Goal: Task Accomplishment & Management: Manage account settings

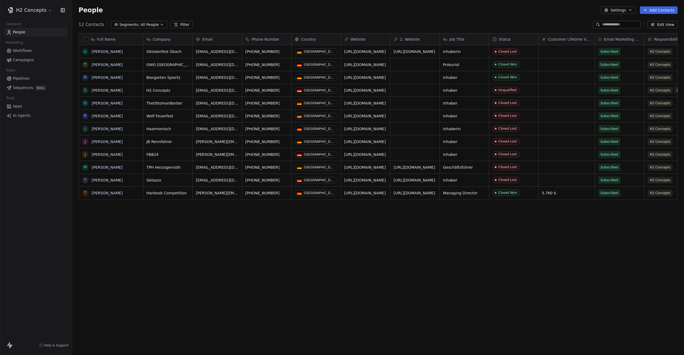
scroll to position [308, 608]
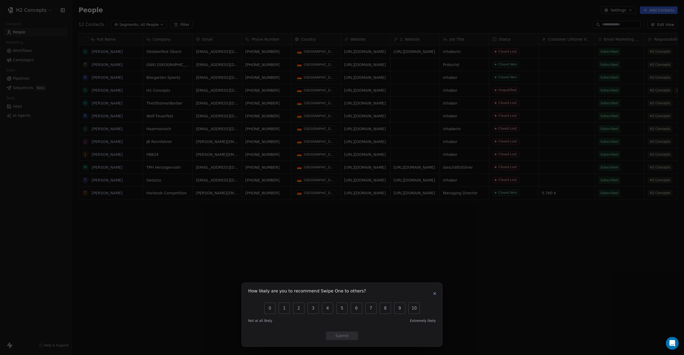
click at [435, 293] on icon "button" at bounding box center [434, 293] width 4 height 4
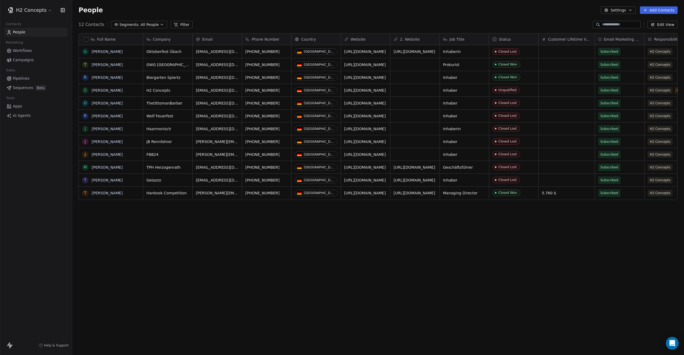
click at [22, 88] on span "Sequences" at bounding box center [23, 88] width 20 height 6
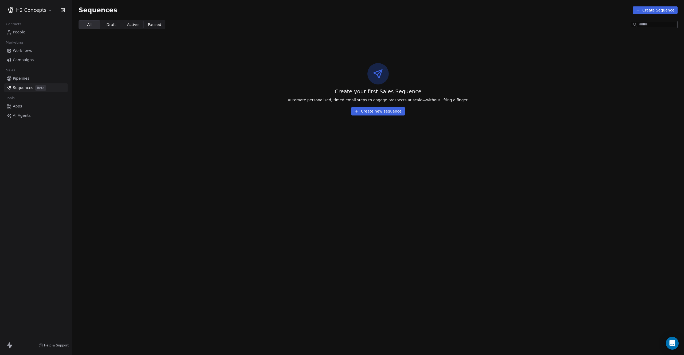
click at [382, 113] on button "Create new sequence" at bounding box center [377, 111] width 53 height 9
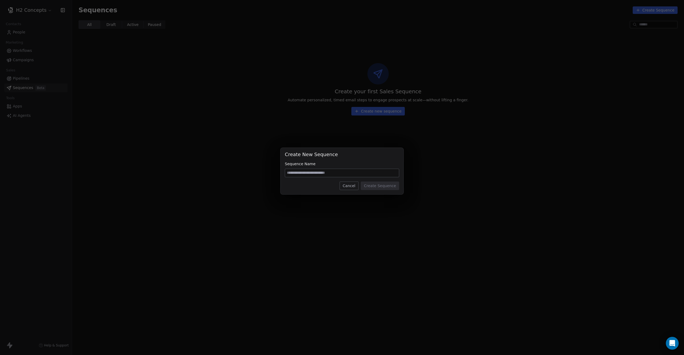
click at [337, 174] on input at bounding box center [342, 173] width 114 height 8
click at [338, 173] on input at bounding box center [342, 173] width 114 height 8
click at [348, 184] on button "Cancel" at bounding box center [348, 185] width 19 height 9
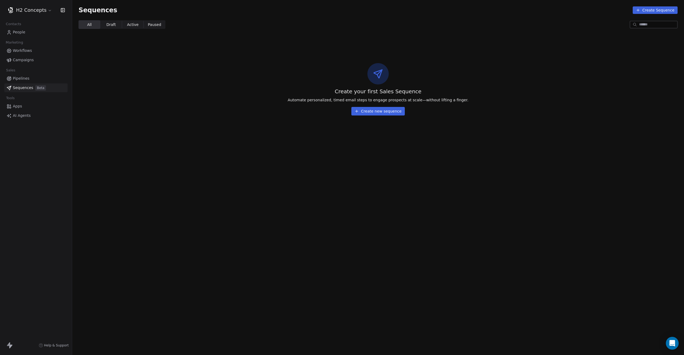
click at [20, 107] on span "Apps" at bounding box center [17, 106] width 9 height 6
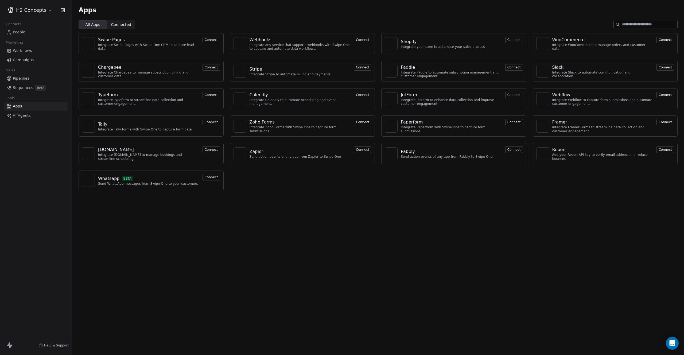
click at [21, 77] on span "Pipelines" at bounding box center [21, 79] width 17 height 6
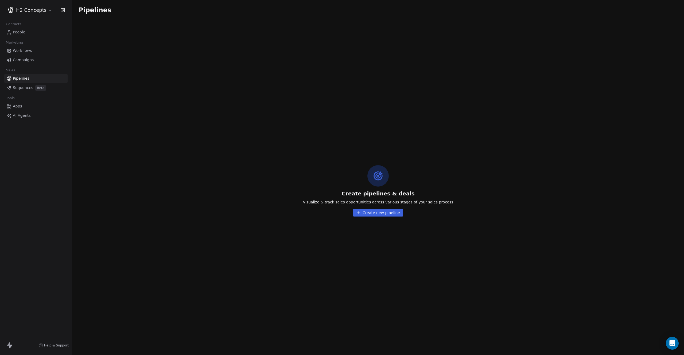
click at [22, 62] on span "Campaigns" at bounding box center [23, 60] width 21 height 6
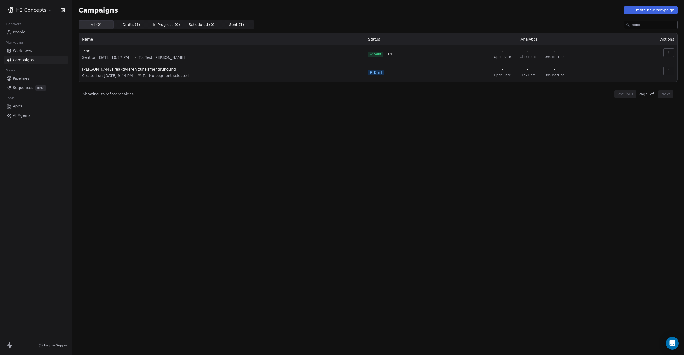
click at [666, 53] on button "button" at bounding box center [668, 52] width 11 height 9
click at [630, 106] on span "Delete" at bounding box center [633, 107] width 14 height 6
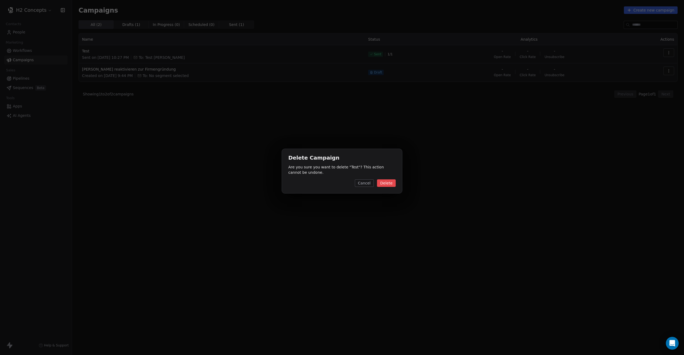
click at [385, 181] on button "Delete" at bounding box center [386, 182] width 19 height 7
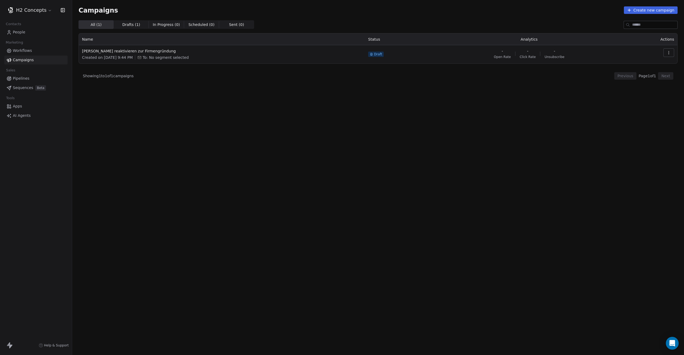
click at [640, 8] on button "Create new campaign" at bounding box center [651, 9] width 54 height 7
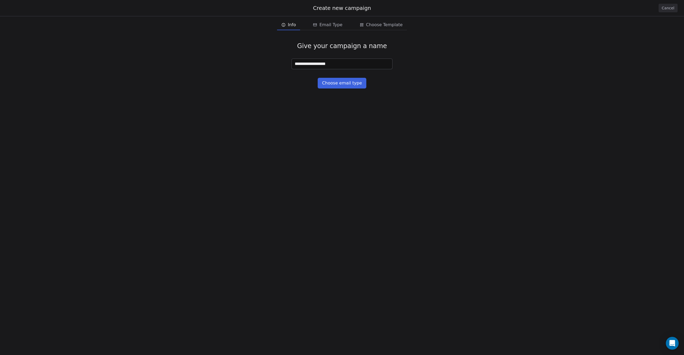
type input "**********"
click at [345, 83] on button "Choose email type" at bounding box center [342, 83] width 48 height 11
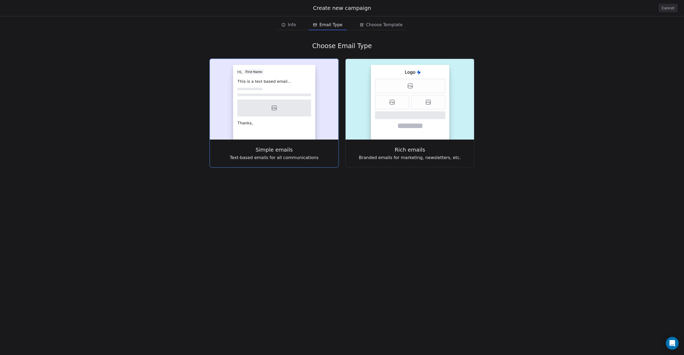
click at [308, 110] on icon at bounding box center [274, 108] width 74 height 17
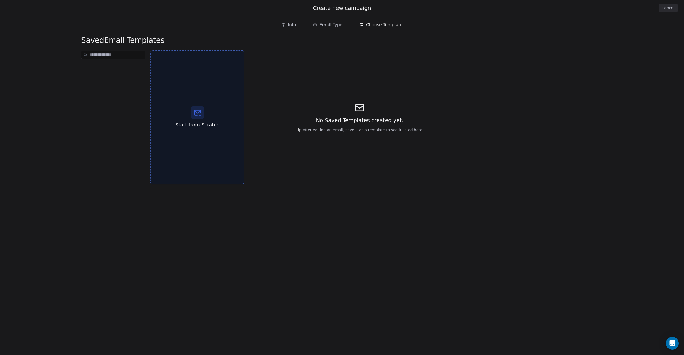
click at [212, 120] on div "Start from Scratch" at bounding box center [197, 117] width 94 height 134
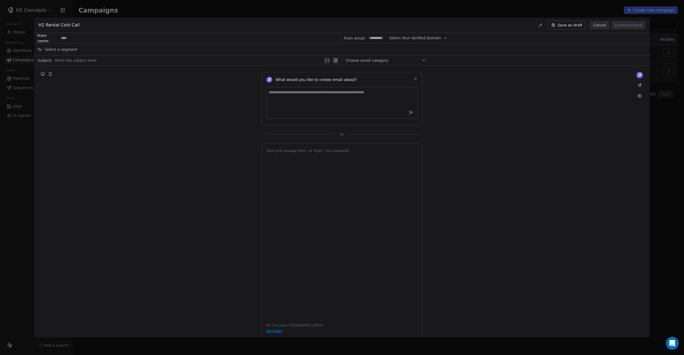
click at [414, 39] on span "Select Your Verified Domain" at bounding box center [415, 38] width 52 height 6
click at [410, 53] on span "@[DOMAIN_NAME]" at bounding box center [414, 51] width 43 height 5
click at [377, 37] on input at bounding box center [377, 38] width 21 height 10
click at [62, 48] on span "Select a segment" at bounding box center [61, 49] width 33 height 5
click at [162, 107] on div "What would you like to create email about? or" at bounding box center [341, 100] width 615 height 71
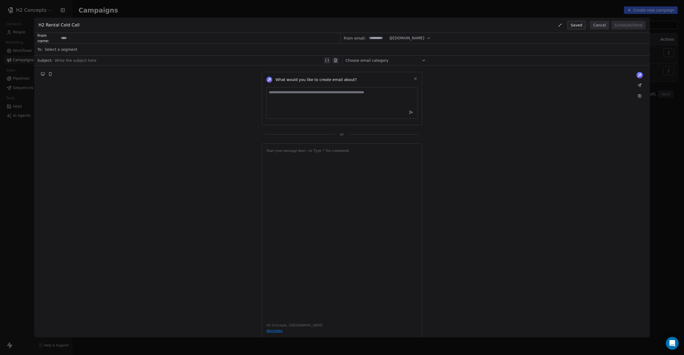
click at [599, 27] on button "Cancel" at bounding box center [599, 25] width 19 height 9
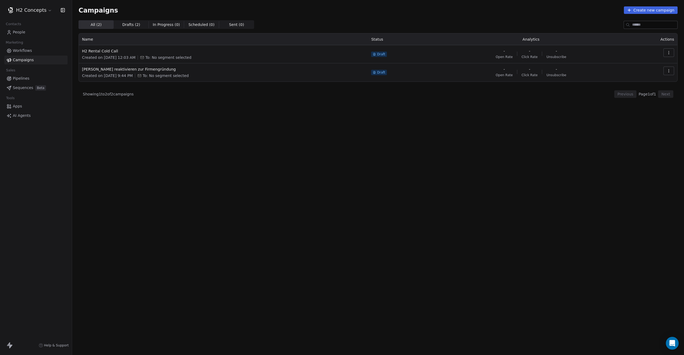
click at [21, 34] on span "People" at bounding box center [19, 32] width 13 height 6
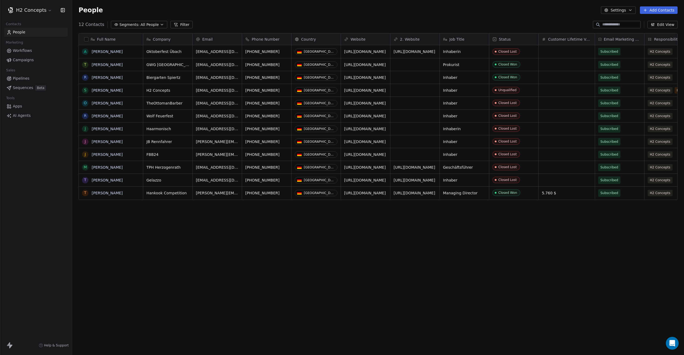
scroll to position [308, 608]
click at [39, 10] on html "H2 Concepts Contacts People Marketing Workflows Campaigns Sales Pipelines Seque…" at bounding box center [342, 177] width 684 height 355
click at [45, 30] on link "Workspace Settings" at bounding box center [41, 30] width 65 height 9
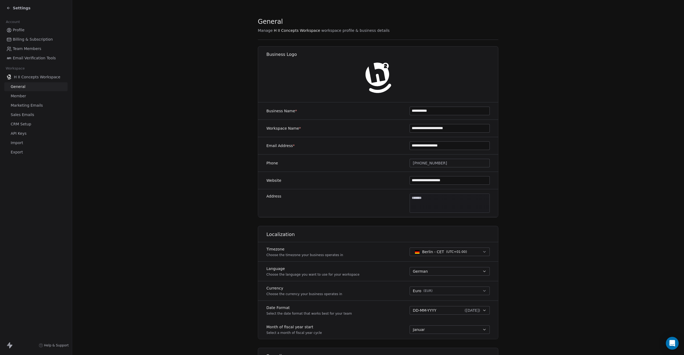
click at [38, 59] on span "Email Verification Tools" at bounding box center [34, 58] width 43 height 6
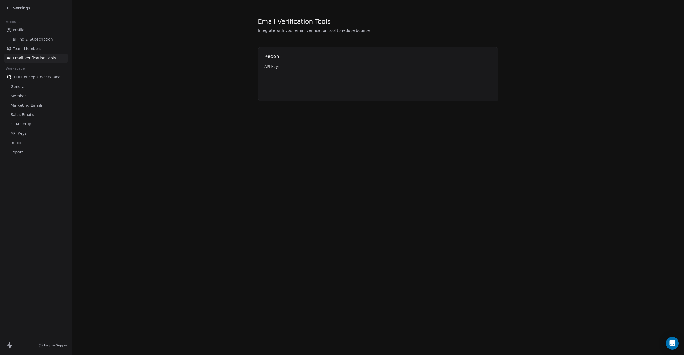
click at [9, 9] on icon at bounding box center [8, 8] width 4 height 4
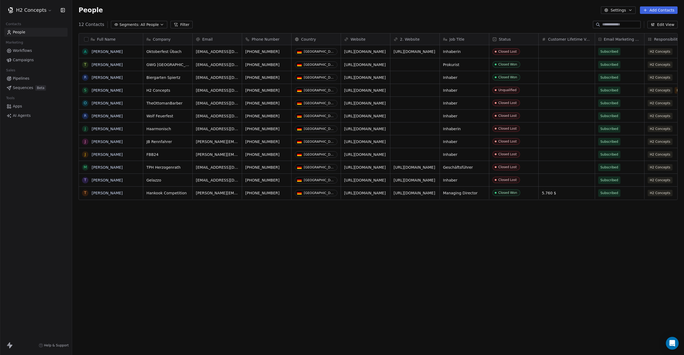
scroll to position [308, 608]
click at [49, 9] on html "H2 Concepts Contacts People Marketing Workflows Campaigns Sales Pipelines Seque…" at bounding box center [342, 177] width 684 height 355
click at [32, 75] on div "Add new workspace" at bounding box center [41, 78] width 65 height 9
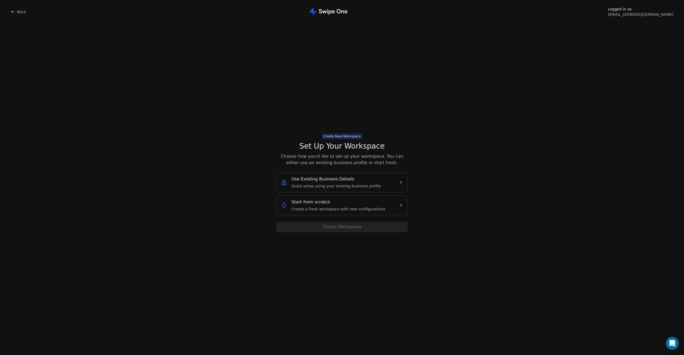
click at [347, 186] on span "Quick setup using your existing business profile" at bounding box center [335, 185] width 89 height 5
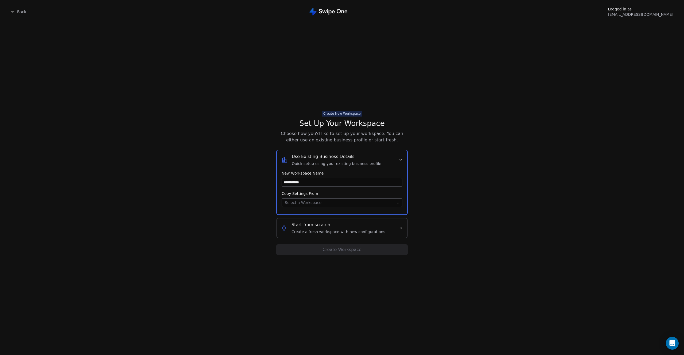
type input "**********"
click at [324, 202] on body "**********" at bounding box center [342, 177] width 684 height 355
click at [344, 252] on button "Create Workspace" at bounding box center [341, 249] width 131 height 11
click at [338, 249] on button "Create Workspace" at bounding box center [341, 249] width 131 height 11
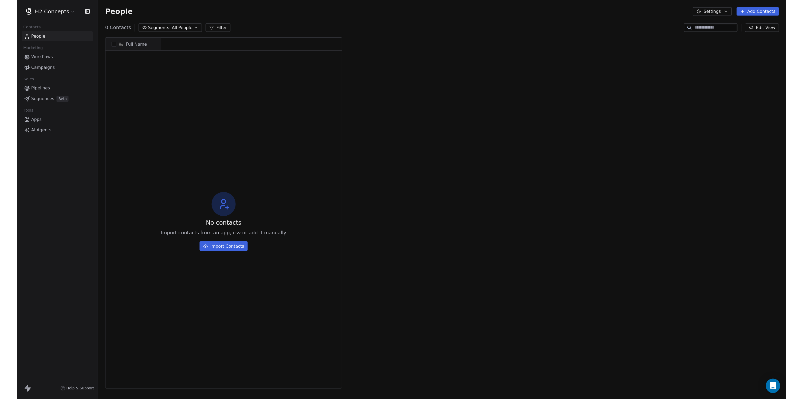
scroll to position [308, 608]
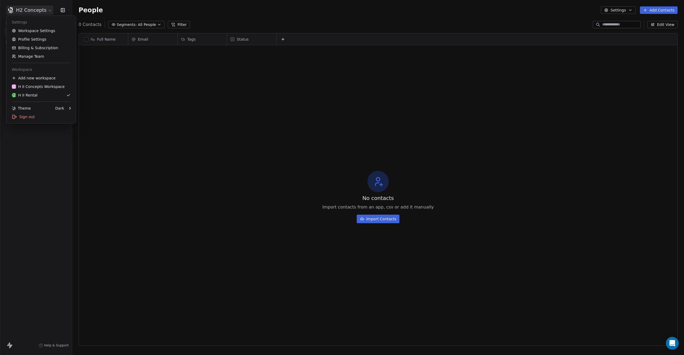
click at [36, 10] on html "H2 Concepts Contacts People Marketing Workflows Campaigns Sales Pipelines Seque…" at bounding box center [342, 177] width 684 height 355
click at [225, 119] on html "H2 Concepts Contacts People Marketing Workflows Campaigns Sales Pipelines Seque…" at bounding box center [342, 177] width 684 height 355
click at [659, 11] on button "Add Contacts" at bounding box center [659, 9] width 38 height 7
click at [650, 31] on span "Import from CSV" at bounding box center [657, 31] width 31 height 6
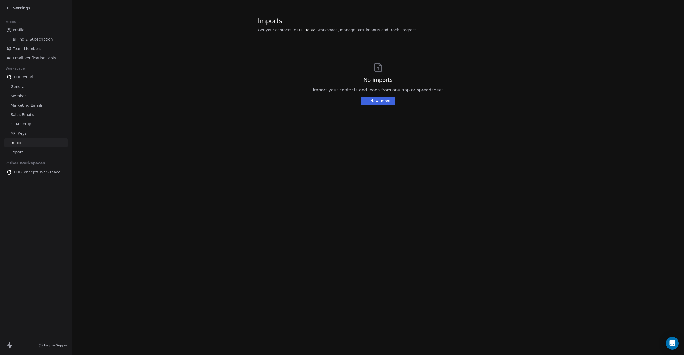
click at [372, 101] on button "New Import" at bounding box center [378, 100] width 34 height 9
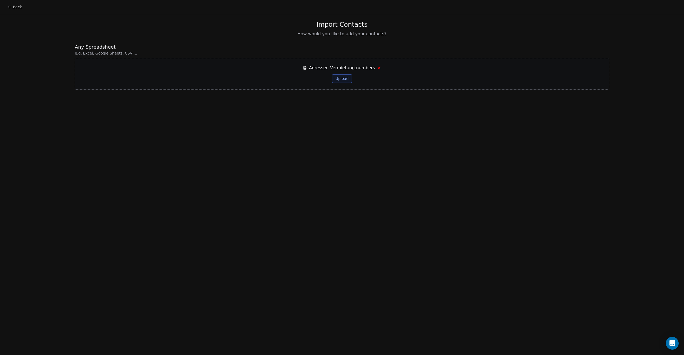
click at [342, 79] on button "Upload" at bounding box center [341, 78] width 19 height 9
click at [377, 68] on icon at bounding box center [379, 68] width 4 height 4
click at [335, 96] on button "Browse files" at bounding box center [341, 93] width 29 height 9
click at [345, 82] on button "Upload" at bounding box center [341, 78] width 19 height 9
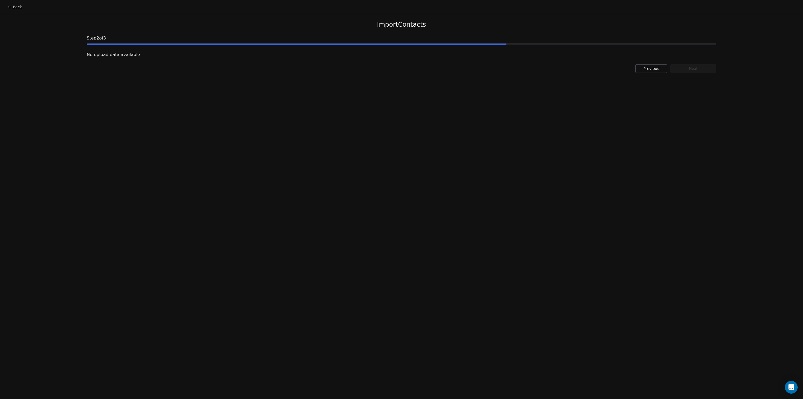
click at [411, 105] on div "Back Import Contacts Step 2 of 3 No upload data available Previous Next" at bounding box center [401, 199] width 803 height 399
click at [643, 69] on button "Previous" at bounding box center [652, 68] width 32 height 9
click at [684, 93] on button "Next" at bounding box center [694, 93] width 46 height 9
click at [657, 68] on button "Previous" at bounding box center [652, 68] width 32 height 9
drag, startPoint x: 420, startPoint y: 68, endPoint x: 423, endPoint y: 66, distance: 3.3
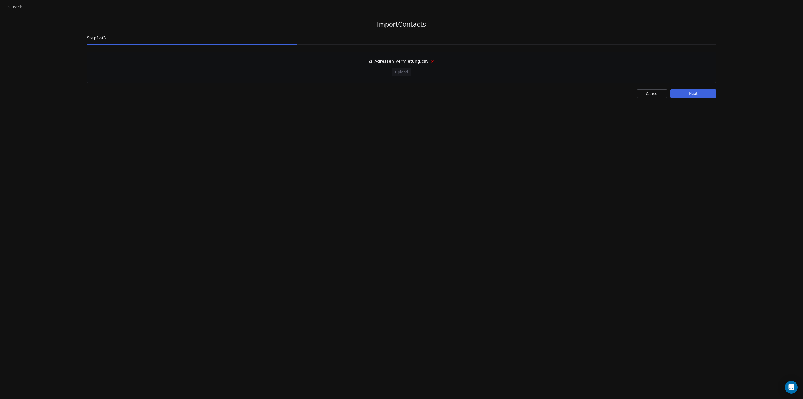
click at [421, 68] on div "Adressen Vermietung.csv Upload" at bounding box center [401, 67] width 67 height 18
click at [431, 61] on icon at bounding box center [433, 61] width 4 height 4
click at [405, 88] on button "Browse files" at bounding box center [401, 87] width 29 height 9
click at [684, 94] on button "Next" at bounding box center [694, 93] width 46 height 9
click at [657, 71] on button "Previous" at bounding box center [652, 68] width 32 height 9
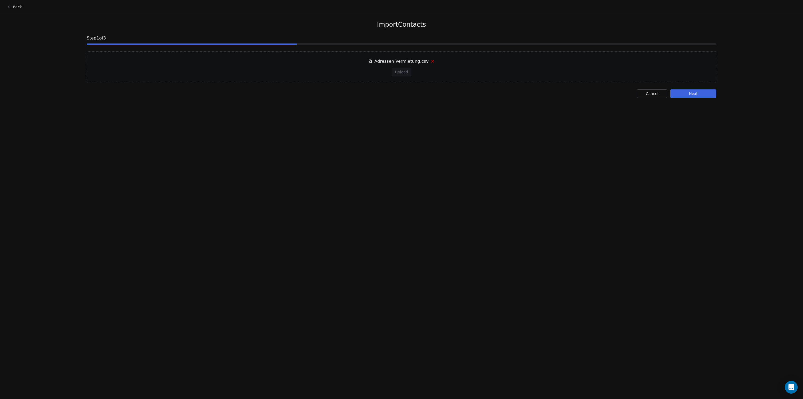
click at [411, 61] on span "Adressen Vermietung.csv" at bounding box center [402, 61] width 54 height 6
click at [431, 61] on icon at bounding box center [433, 61] width 4 height 4
click at [398, 88] on button "Browse files" at bounding box center [401, 87] width 29 height 9
click at [407, 87] on button "Browse files" at bounding box center [401, 87] width 29 height 9
click at [684, 93] on button "Next" at bounding box center [694, 93] width 46 height 9
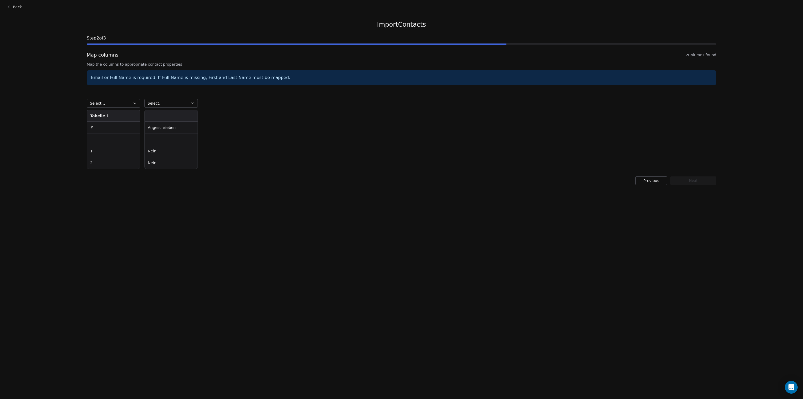
click at [114, 113] on th "Tabelle 1" at bounding box center [113, 116] width 53 height 12
click at [114, 105] on button "Select..." at bounding box center [113, 103] width 53 height 9
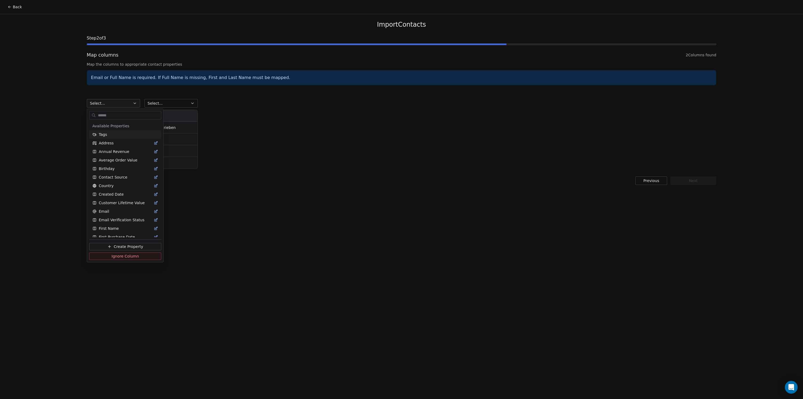
click at [120, 105] on html "Back Import Contacts Step 2 of 3 Map columns 2 Columns found Map the columns to…" at bounding box center [401, 199] width 803 height 399
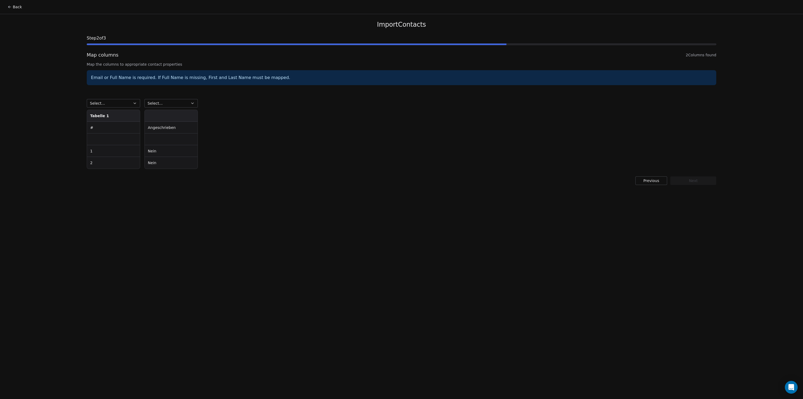
click at [111, 105] on button "Select..." at bounding box center [113, 103] width 53 height 9
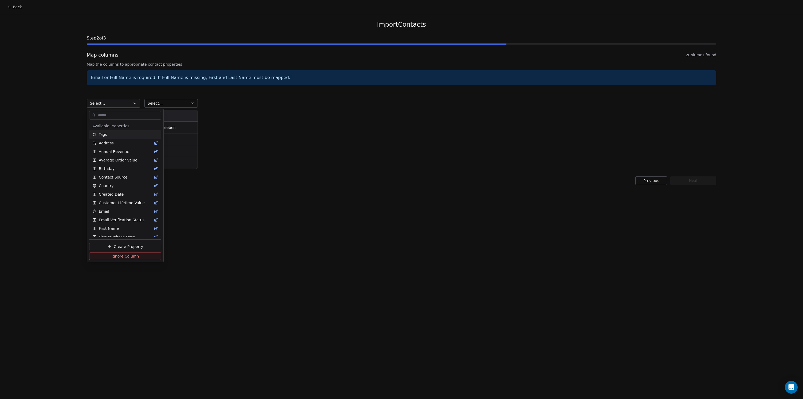
click at [223, 128] on html "Back Import Contacts Step 2 of 3 Map columns 2 Columns found Map the columns to…" at bounding box center [401, 199] width 803 height 399
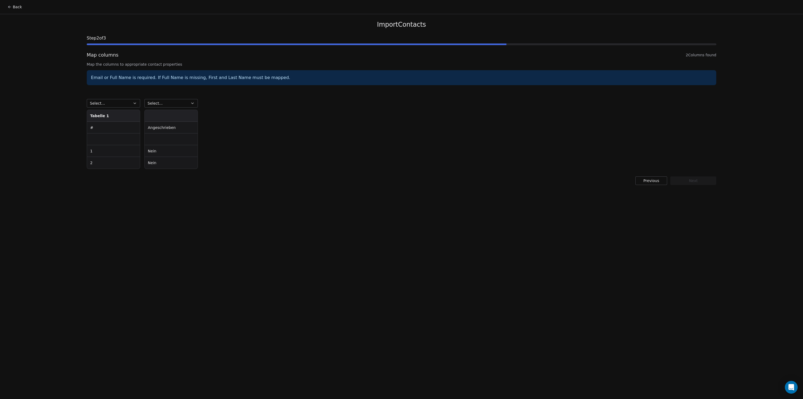
click at [169, 140] on td at bounding box center [171, 140] width 53 height 12
click at [159, 150] on td "Nein" at bounding box center [171, 151] width 53 height 12
click at [653, 184] on button "Previous" at bounding box center [652, 181] width 32 height 9
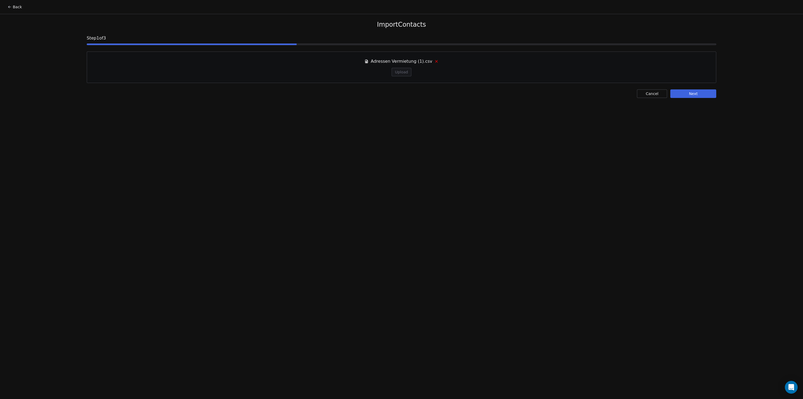
click at [435, 61] on icon at bounding box center [437, 61] width 4 height 4
click at [399, 89] on button "Browse files" at bounding box center [401, 87] width 29 height 9
click at [684, 96] on button "Next" at bounding box center [694, 93] width 46 height 9
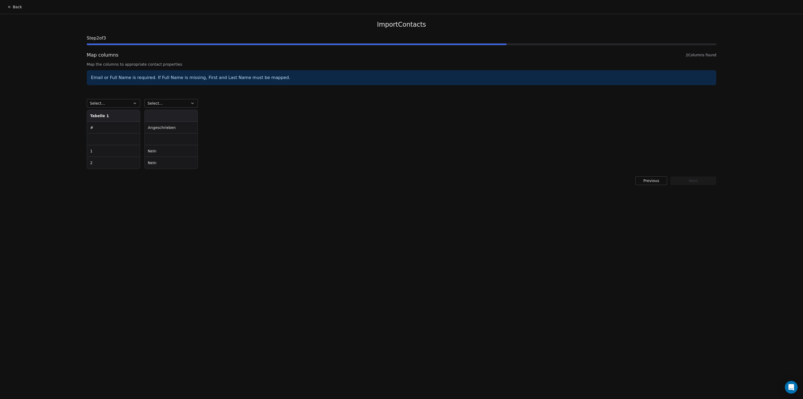
click at [106, 115] on th "Tabelle 1" at bounding box center [113, 116] width 53 height 12
click at [158, 115] on th at bounding box center [171, 116] width 53 height 12
click at [173, 115] on th at bounding box center [171, 116] width 53 height 12
click at [124, 100] on button "Select..." at bounding box center [113, 103] width 53 height 9
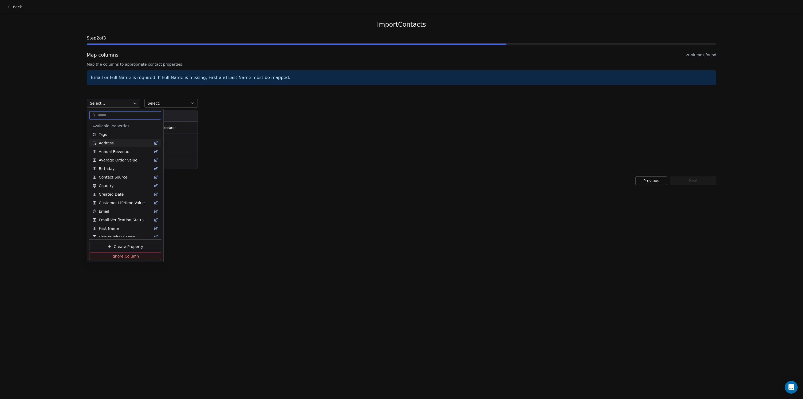
click at [113, 142] on div "Address" at bounding box center [125, 142] width 66 height 5
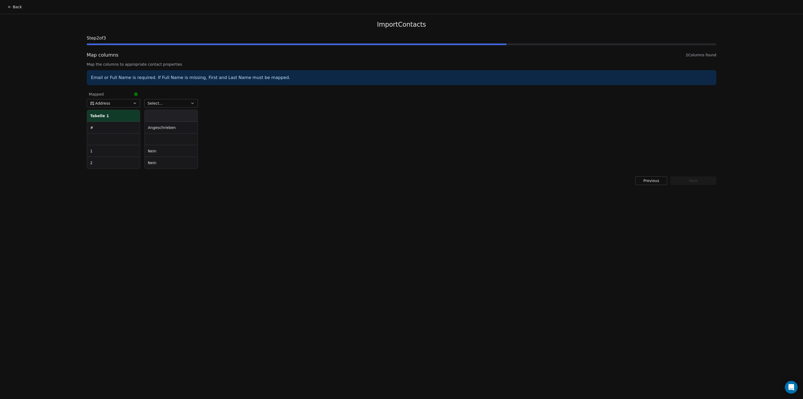
click at [118, 104] on button "Address" at bounding box center [113, 103] width 53 height 9
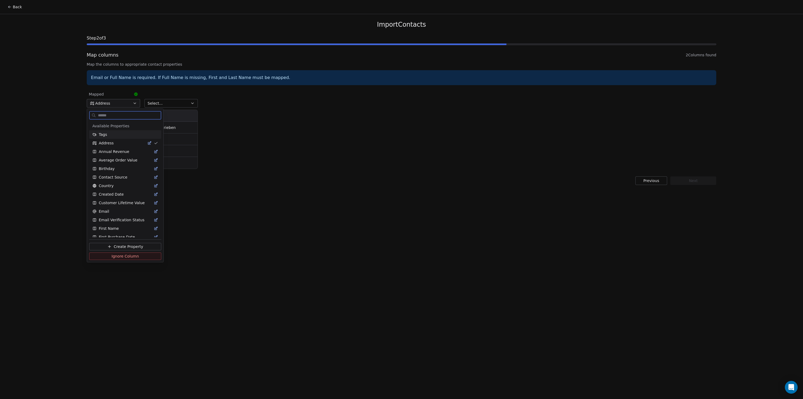
click at [108, 132] on div "Tags" at bounding box center [125, 134] width 66 height 5
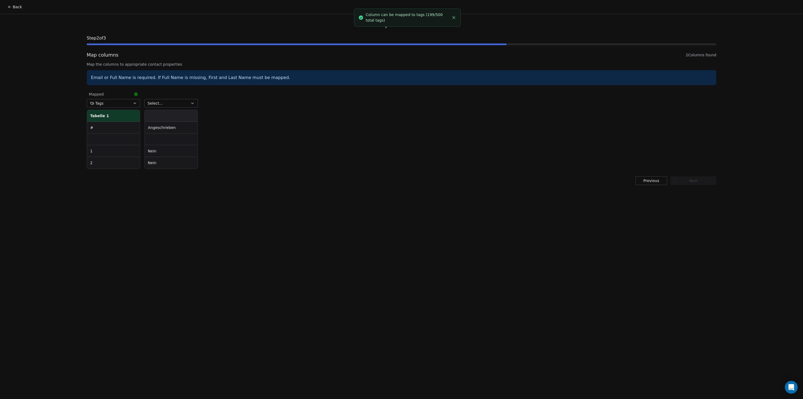
click at [658, 179] on button "Previous" at bounding box center [652, 181] width 32 height 9
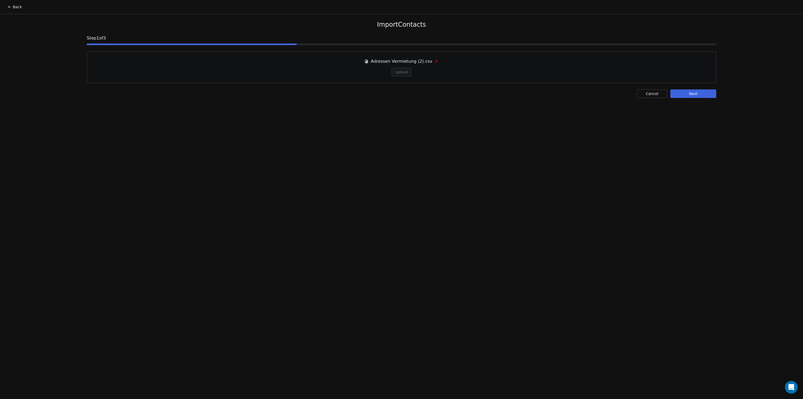
click at [436, 61] on icon at bounding box center [437, 61] width 2 height 2
click at [403, 71] on button "Upload" at bounding box center [401, 72] width 19 height 9
click at [684, 92] on button "Next" at bounding box center [694, 93] width 46 height 9
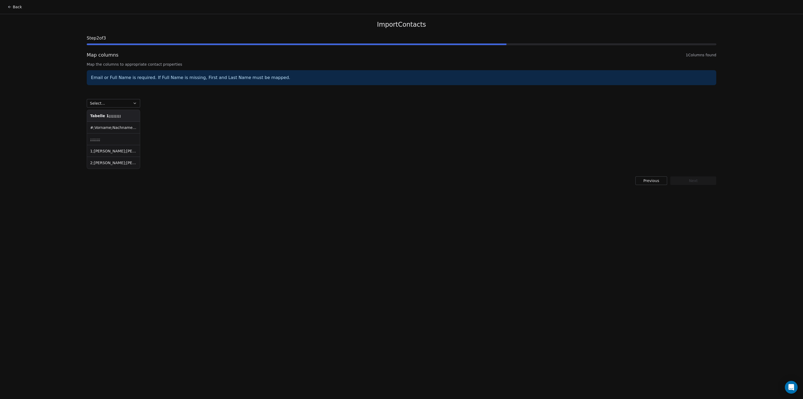
click at [104, 127] on td "#;Vorname;Nachname;Firma;Web;Stadt;Tel;Email;Angeschrieben" at bounding box center [113, 128] width 53 height 12
click at [122, 104] on button "Select..." at bounding box center [113, 103] width 53 height 9
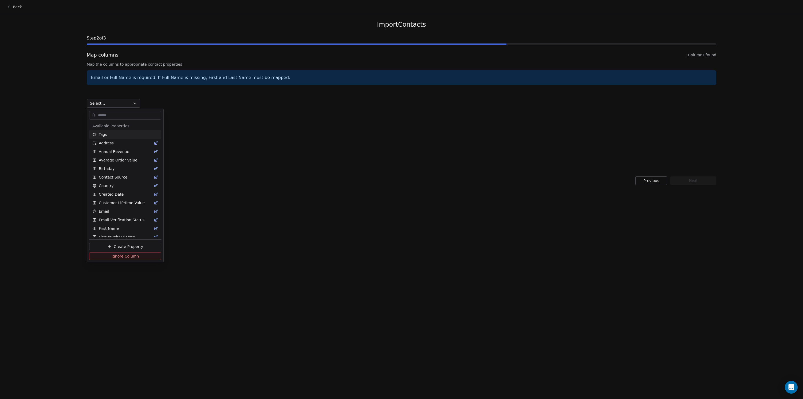
click at [127, 104] on html "Back Import Contacts Step 2 of 3 Map columns 1 Columns found Map the columns to…" at bounding box center [401, 199] width 803 height 399
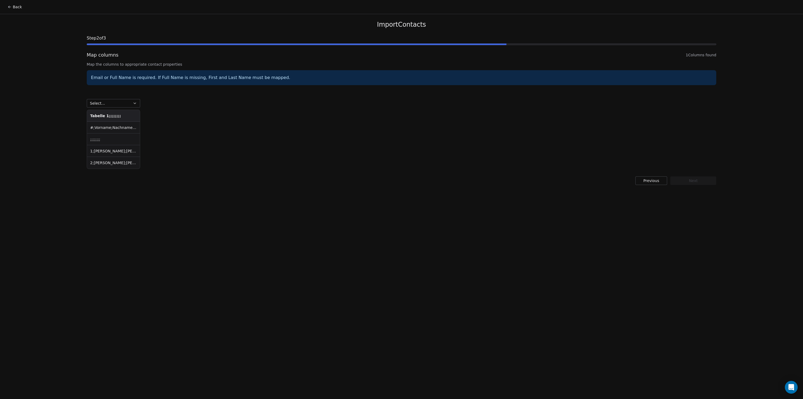
click at [644, 183] on button "Previous" at bounding box center [652, 181] width 32 height 9
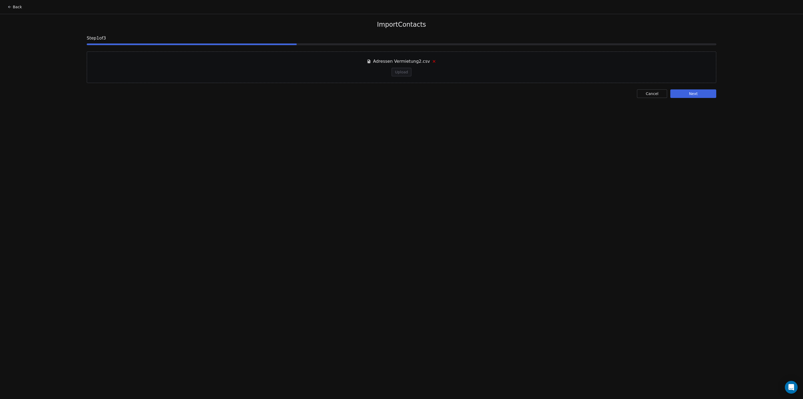
click at [652, 93] on button "Cancel" at bounding box center [652, 93] width 30 height 9
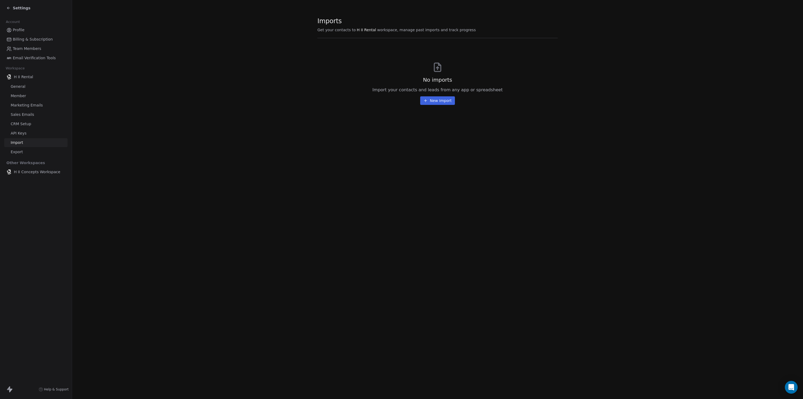
click at [439, 100] on button "New Import" at bounding box center [437, 100] width 34 height 9
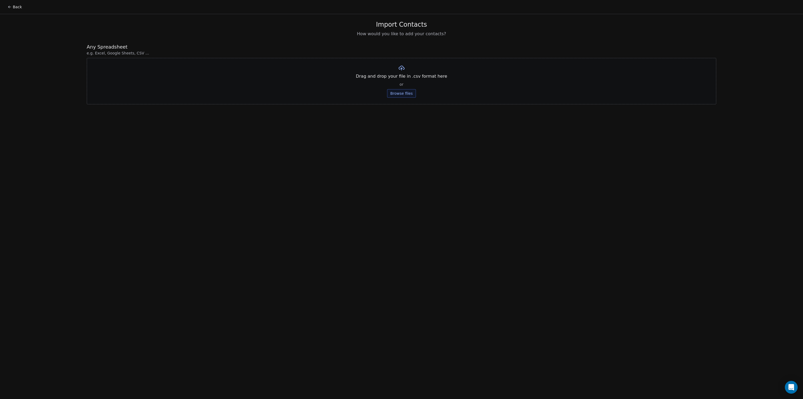
click at [397, 91] on button "Browse files" at bounding box center [401, 93] width 29 height 9
click at [407, 77] on button "Upload" at bounding box center [401, 78] width 19 height 9
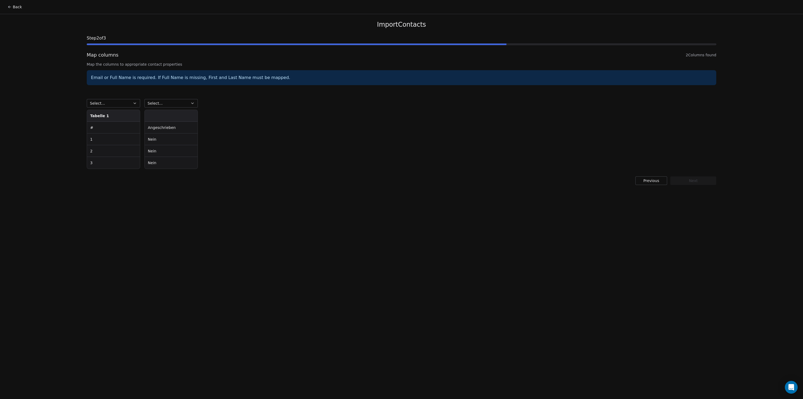
click at [112, 101] on button "Select..." at bounding box center [113, 103] width 53 height 9
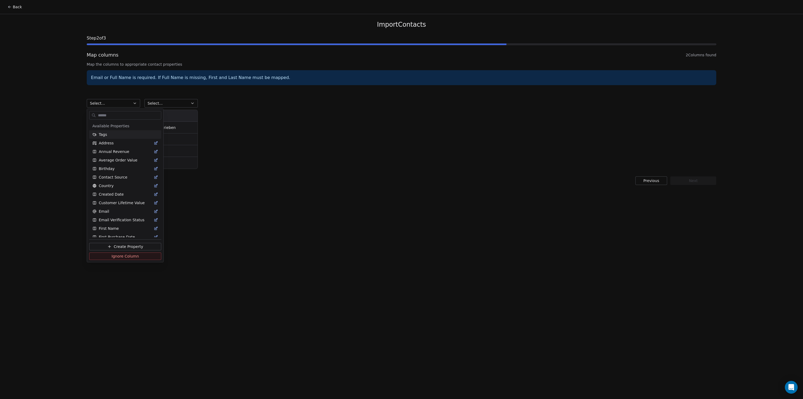
click at [60, 100] on html "Back Import Contacts Step 2 of 3 Map columns 2 Columns found Map the columns to…" at bounding box center [401, 199] width 803 height 399
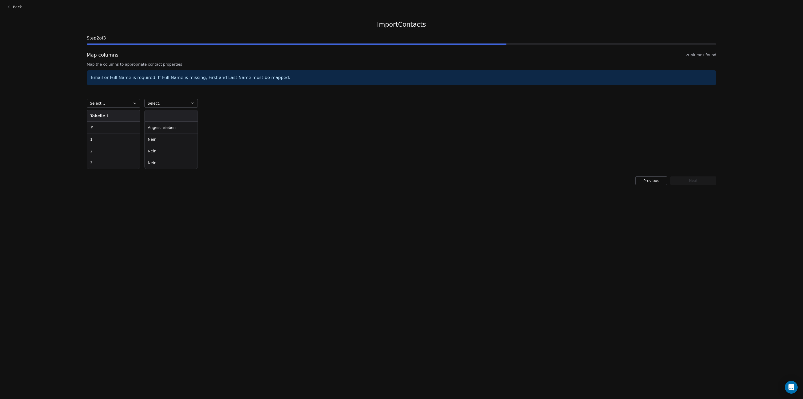
click at [113, 103] on button "Select..." at bounding box center [113, 103] width 53 height 9
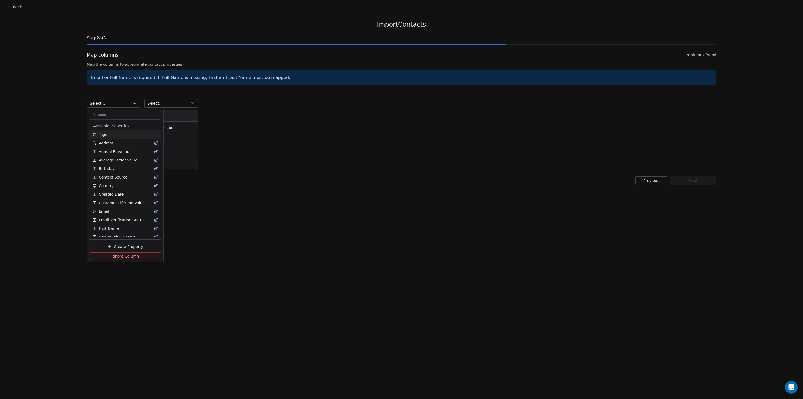
click at [78, 100] on html "Back Import Contacts Step 2 of 3 Map columns 2 Columns found Map the columns to…" at bounding box center [401, 199] width 803 height 399
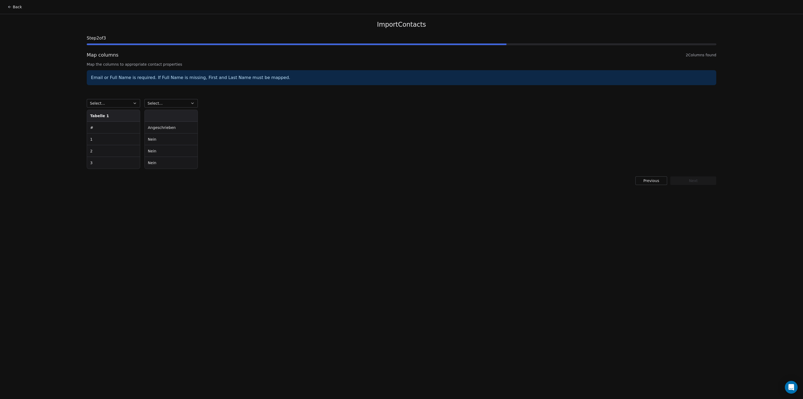
click at [654, 183] on button "Previous" at bounding box center [652, 181] width 32 height 9
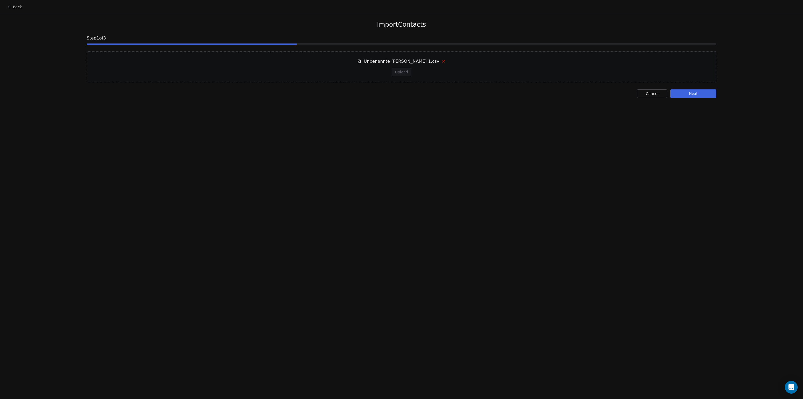
click at [443, 61] on icon at bounding box center [444, 61] width 2 height 2
click at [405, 87] on button "Browse files" at bounding box center [401, 87] width 29 height 9
click at [684, 91] on button "Next" at bounding box center [694, 93] width 46 height 9
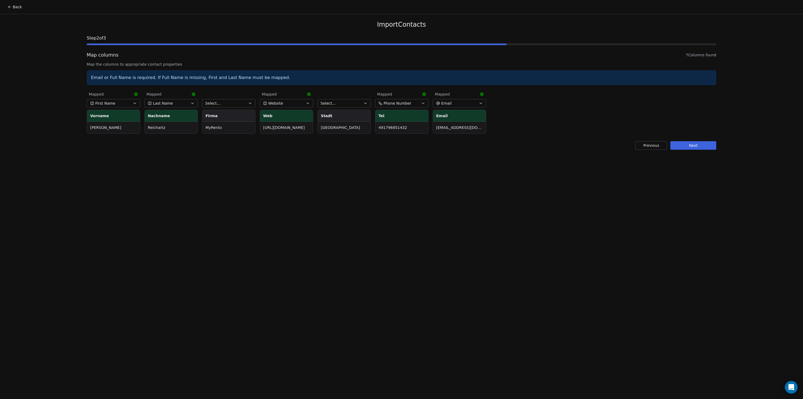
click at [650, 145] on button "Previous" at bounding box center [652, 145] width 32 height 9
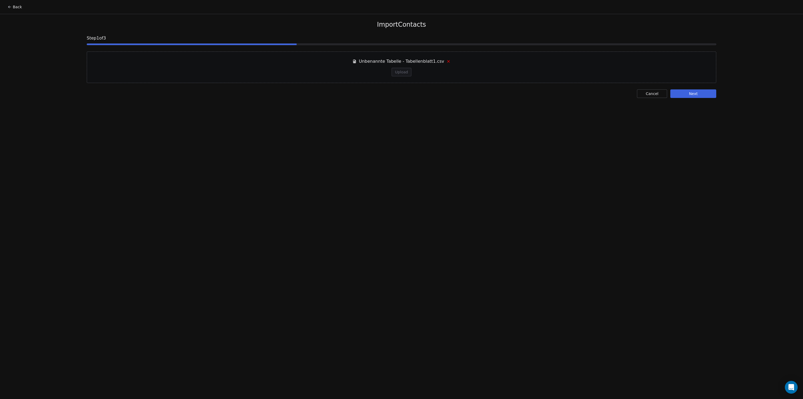
click at [447, 62] on icon at bounding box center [449, 61] width 4 height 4
click at [401, 88] on button "Browse files" at bounding box center [401, 87] width 29 height 9
click at [677, 92] on button "Next" at bounding box center [694, 93] width 46 height 9
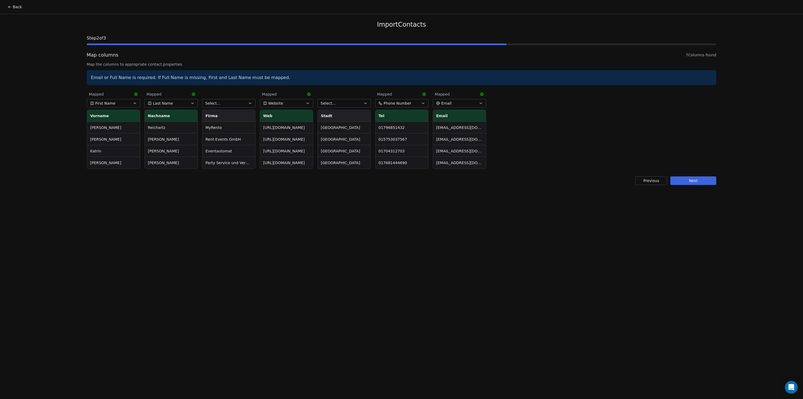
click at [237, 106] on button "Select..." at bounding box center [228, 103] width 53 height 9
type input "*"
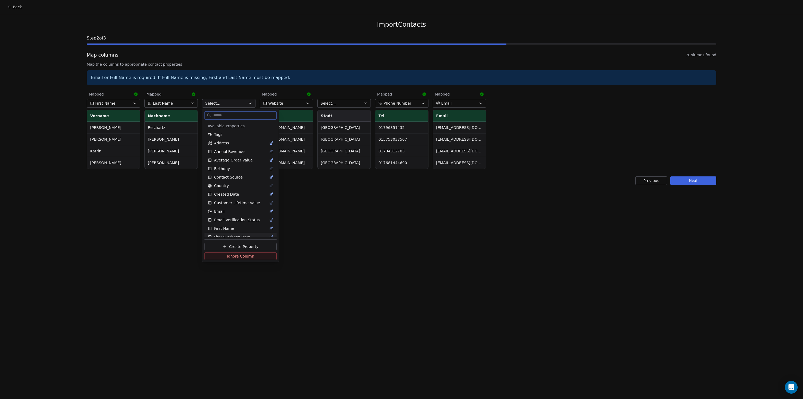
click at [240, 245] on span "Create Property" at bounding box center [243, 246] width 29 height 5
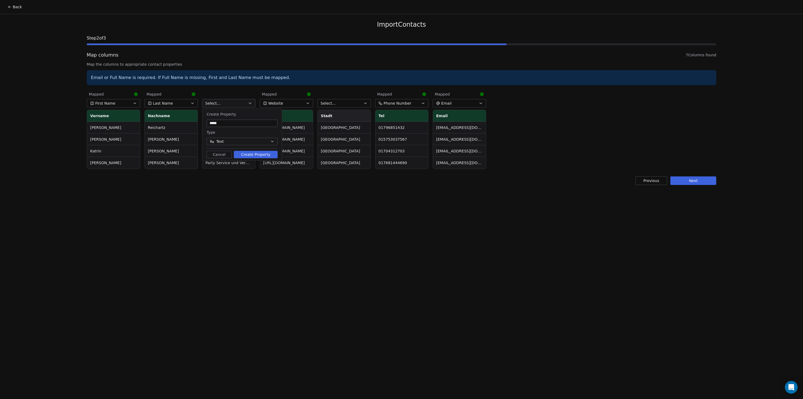
click at [259, 154] on button "Create Property" at bounding box center [256, 154] width 44 height 7
click at [337, 105] on button "Select..." at bounding box center [344, 103] width 53 height 9
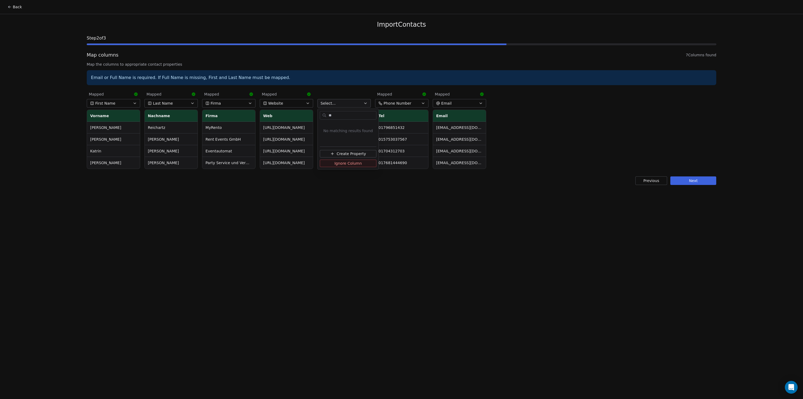
type input "*"
type input "**"
click at [376, 136] on div "Address" at bounding box center [348, 134] width 57 height 9
click at [350, 105] on button "Address" at bounding box center [344, 103] width 53 height 9
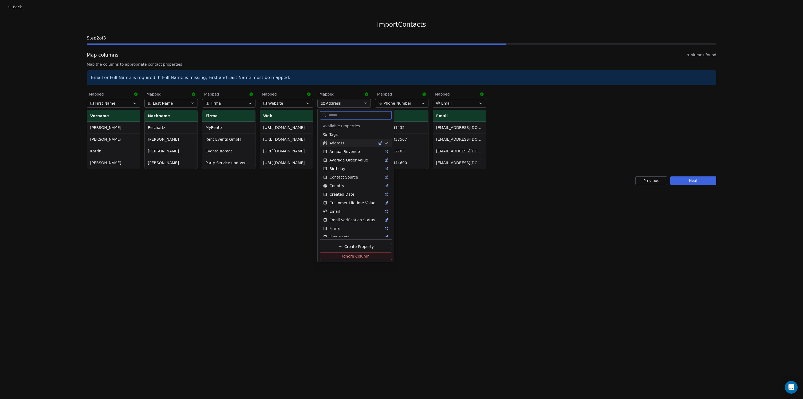
click at [378, 143] on icon "Suggestions" at bounding box center [380, 143] width 4 height 4
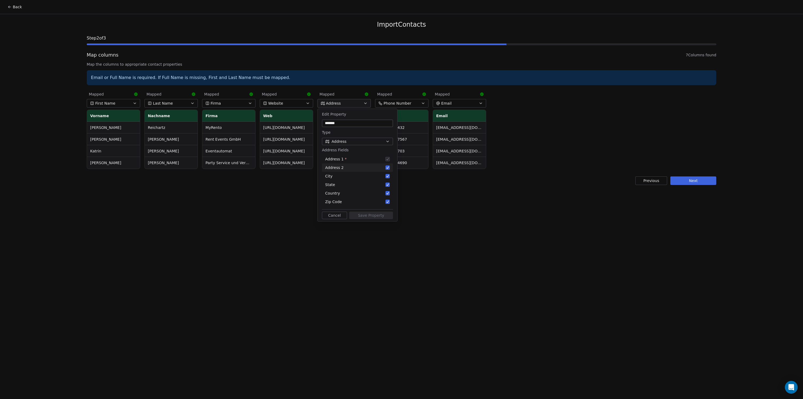
click at [389, 167] on button "Suggestions" at bounding box center [388, 168] width 4 height 4
click at [389, 183] on button "Suggestions" at bounding box center [388, 185] width 4 height 4
click at [388, 194] on button "Suggestions" at bounding box center [388, 193] width 4 height 4
click at [389, 201] on button "Suggestions" at bounding box center [388, 202] width 4 height 4
click at [374, 216] on button "Save Property" at bounding box center [371, 215] width 44 height 7
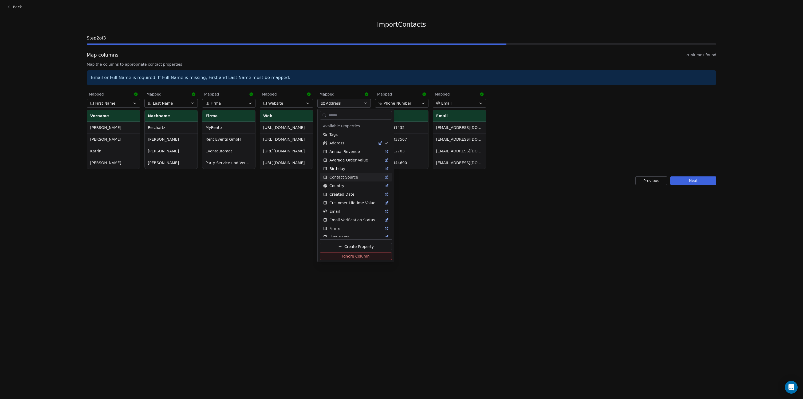
click at [423, 190] on html "Back Import Contacts Step 2 of 3 Map columns 7 Columns found Map the columns to…" at bounding box center [401, 199] width 803 height 399
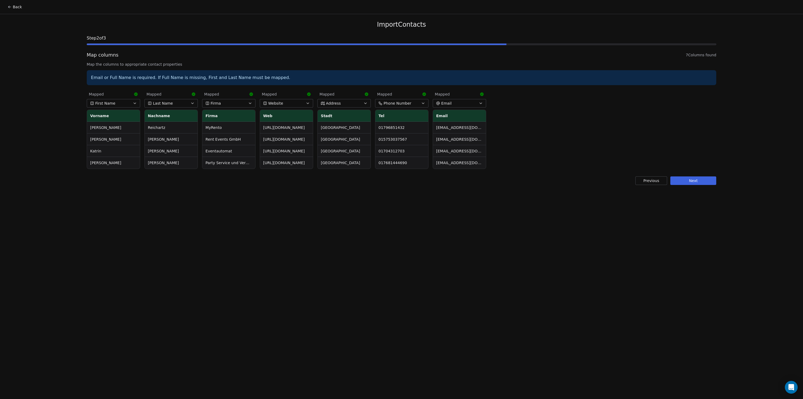
click at [684, 182] on button "Next" at bounding box center [694, 181] width 46 height 9
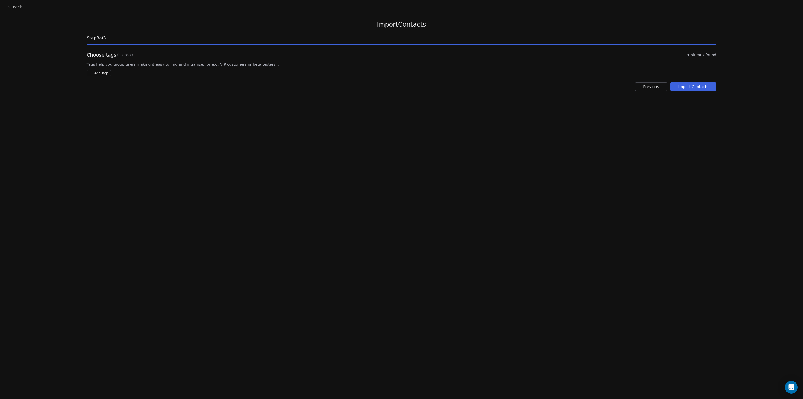
click at [684, 87] on button "Import Contacts" at bounding box center [694, 87] width 46 height 9
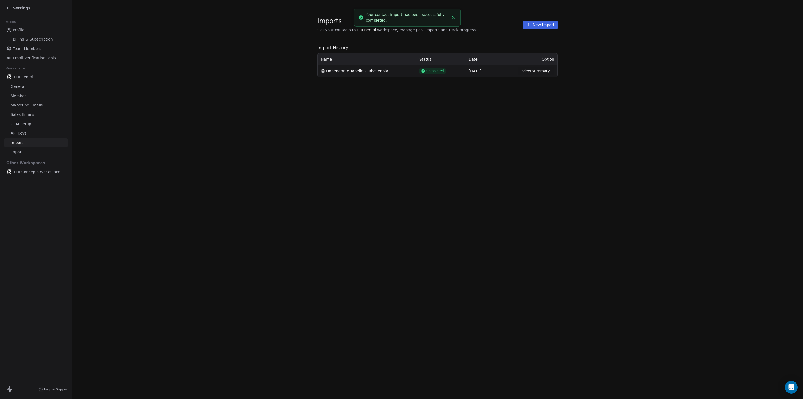
click at [539, 72] on button "View summary" at bounding box center [536, 71] width 36 height 9
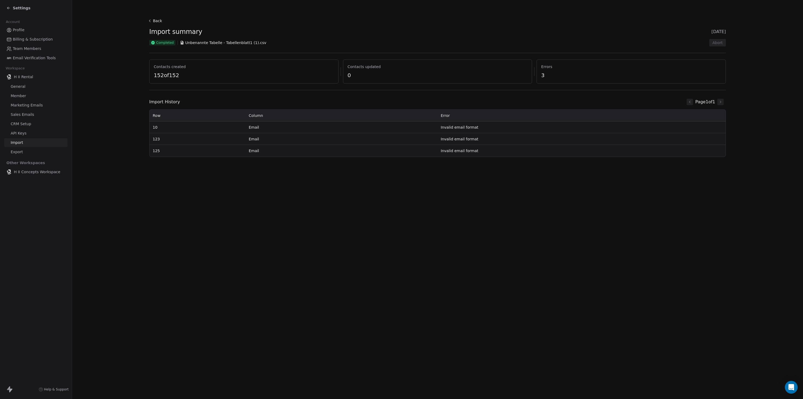
click at [542, 78] on span "3" at bounding box center [631, 75] width 180 height 7
click at [544, 76] on span "3" at bounding box center [631, 75] width 180 height 7
click at [453, 130] on td "Invalid email format" at bounding box center [582, 128] width 288 height 12
click at [9, 11] on div "Settings" at bounding box center [36, 7] width 61 height 7
click at [9, 9] on icon at bounding box center [8, 8] width 4 height 4
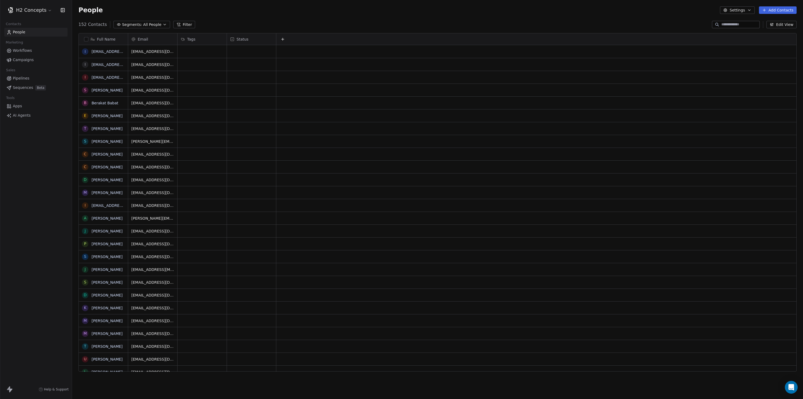
click at [287, 40] on div at bounding box center [536, 38] width 521 height 11
type input "*"
type input "****"
click at [293, 70] on span "Firma" at bounding box center [293, 69] width 10 height 5
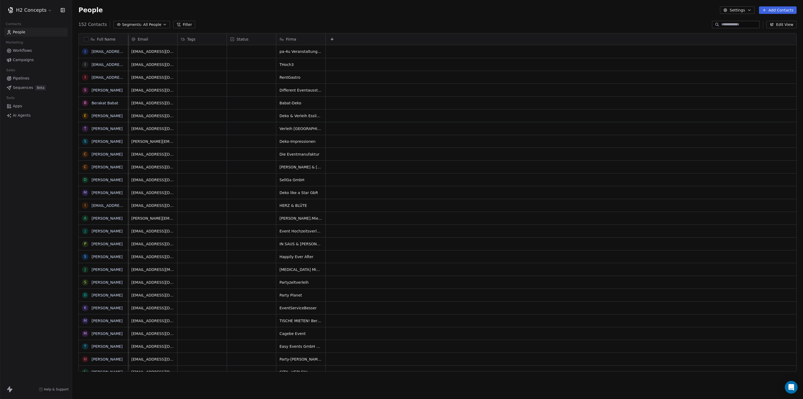
scroll to position [0, 5]
click at [330, 39] on button at bounding box center [332, 39] width 6 height 6
type input "*"
type input "*****"
click at [340, 69] on span "Email" at bounding box center [338, 69] width 10 height 5
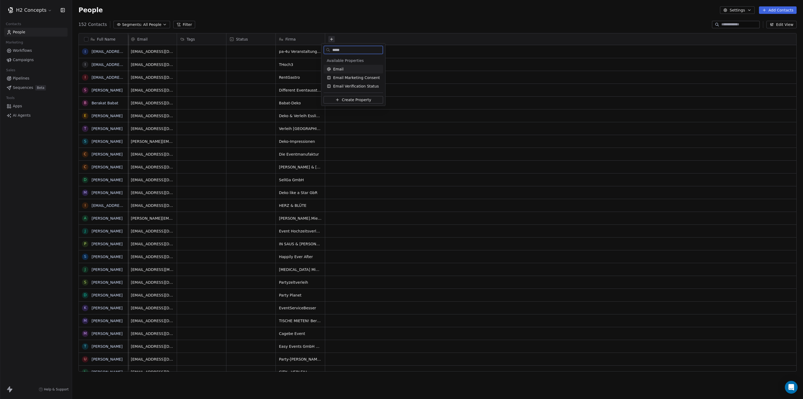
scroll to position [0, 0]
click at [332, 40] on icon at bounding box center [332, 39] width 0 height 2
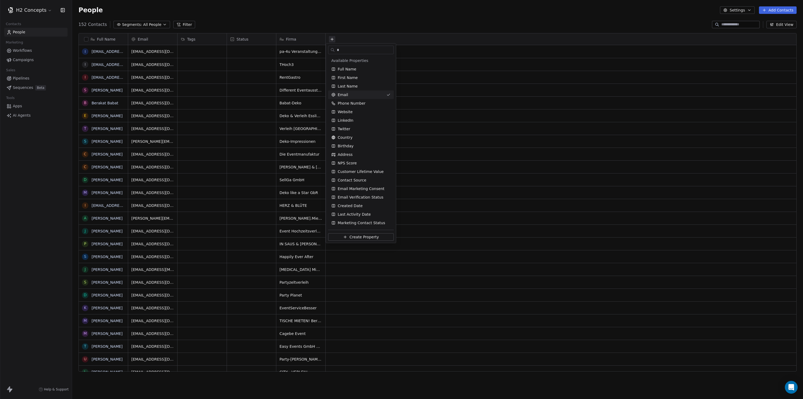
type input "*"
click at [358, 96] on div "Email" at bounding box center [357, 94] width 53 height 5
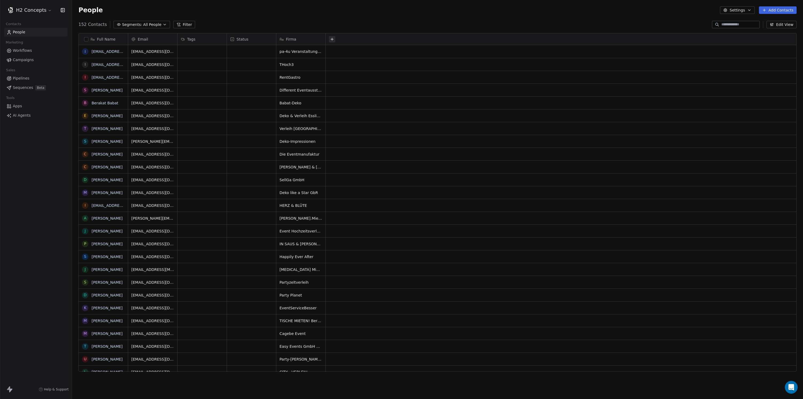
click at [241, 39] on span "Status" at bounding box center [243, 39] width 12 height 5
click at [243, 58] on span "Hide" at bounding box center [241, 58] width 9 height 5
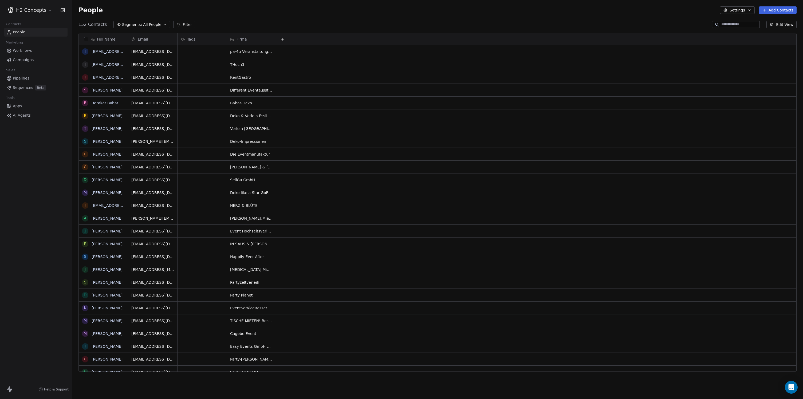
click at [197, 39] on div "Tags" at bounding box center [202, 39] width 42 height 5
click at [195, 59] on span "Hide" at bounding box center [192, 58] width 9 height 5
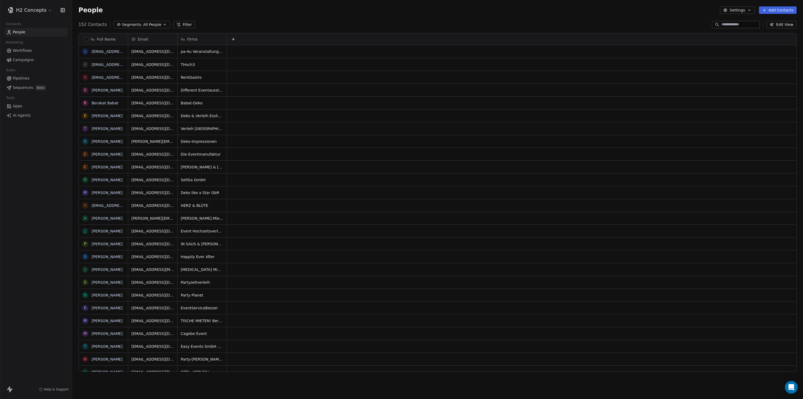
click at [249, 41] on div at bounding box center [512, 38] width 570 height 11
type input "**"
click at [249, 71] on span "Website" at bounding box center [246, 69] width 15 height 5
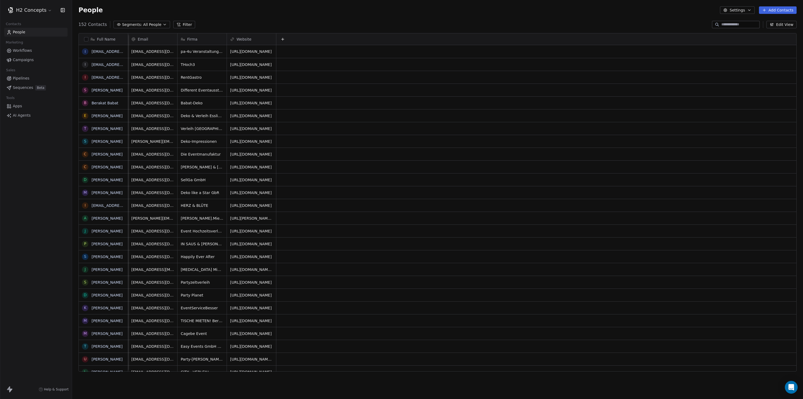
scroll to position [0, 5]
click at [280, 40] on icon at bounding box center [282, 39] width 4 height 4
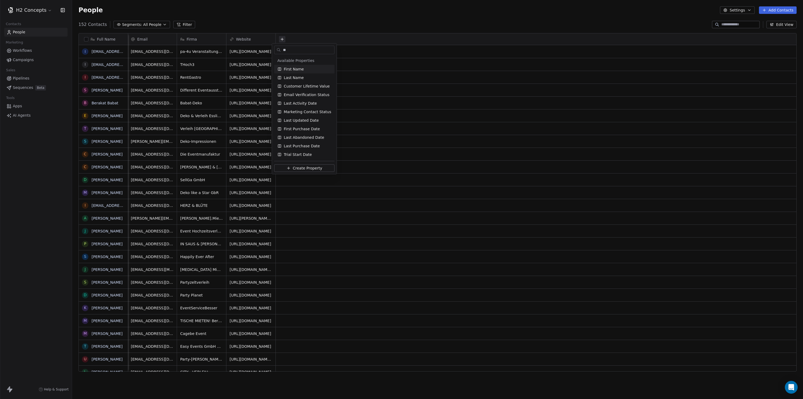
type input "*"
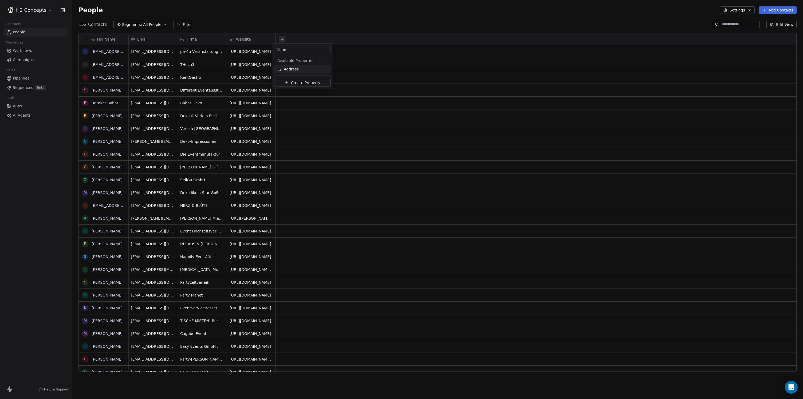
type input "**"
click at [290, 69] on span "Address" at bounding box center [291, 69] width 15 height 5
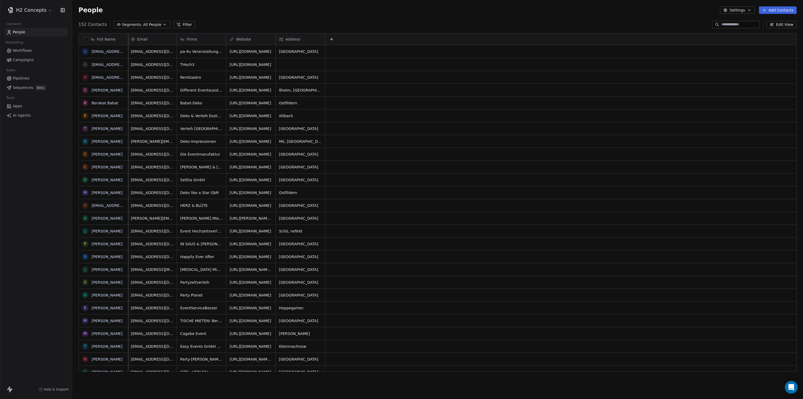
click at [330, 41] on button at bounding box center [332, 39] width 6 height 6
type input "*"
type input "**"
click at [356, 68] on span "Phone Number" at bounding box center [347, 69] width 28 height 5
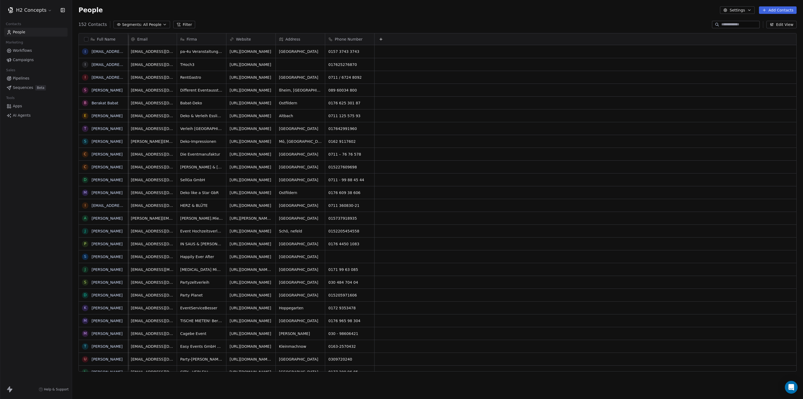
click at [379, 39] on icon at bounding box center [381, 39] width 4 height 4
type input "*****"
click at [388, 67] on span "Email" at bounding box center [388, 69] width 10 height 5
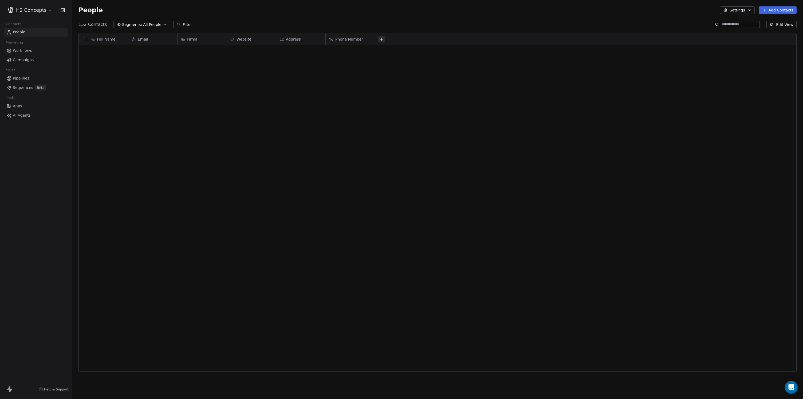
scroll to position [0, 0]
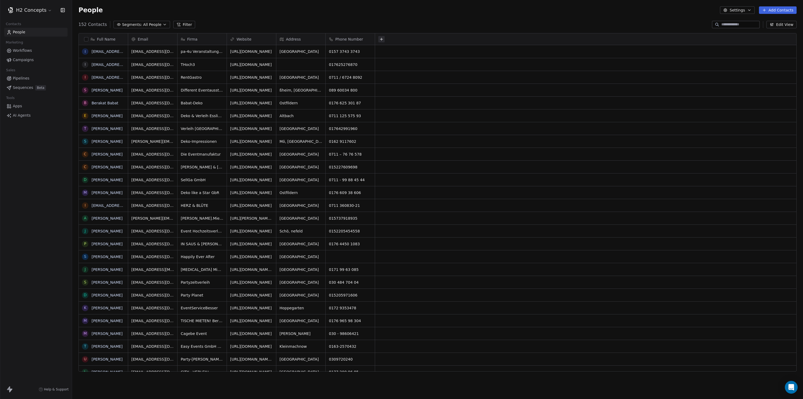
click at [21, 50] on span "Workflows" at bounding box center [22, 51] width 19 height 6
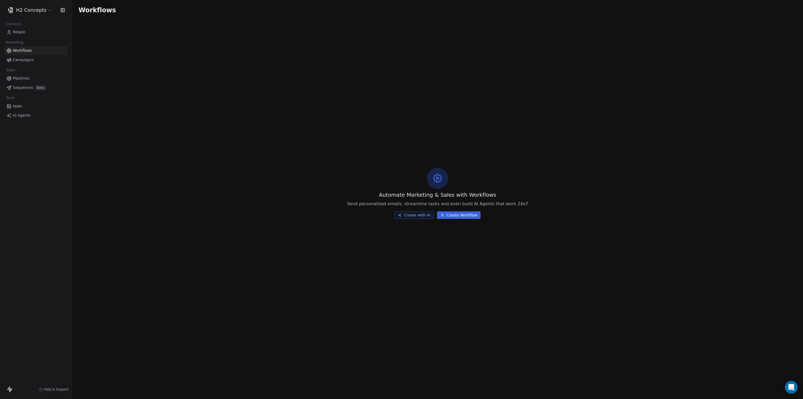
click at [18, 32] on span "People" at bounding box center [19, 32] width 13 height 6
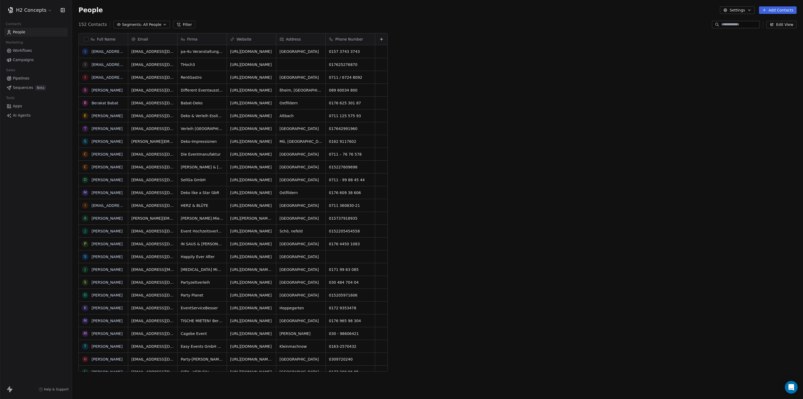
scroll to position [347, 727]
click at [146, 27] on span "All People" at bounding box center [152, 25] width 18 height 6
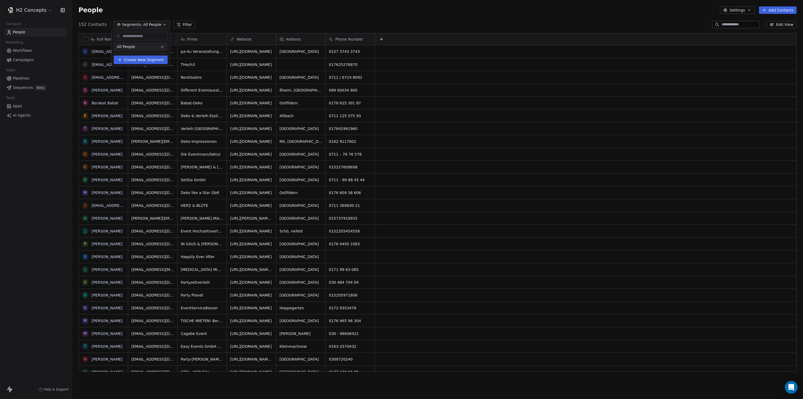
click at [200, 21] on html "H2 Concepts Contacts People Marketing Workflows Campaigns Sales Pipelines Seque…" at bounding box center [401, 199] width 803 height 399
click at [115, 51] on link "[EMAIL_ADDRESS][DOMAIN_NAME]" at bounding box center [124, 51] width 65 height 4
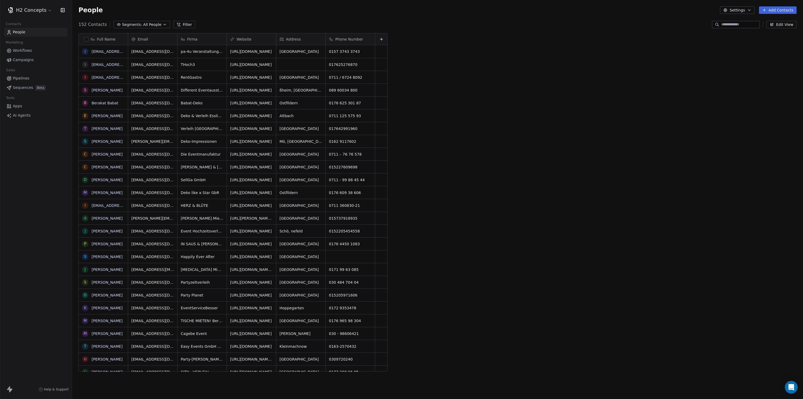
scroll to position [347, 727]
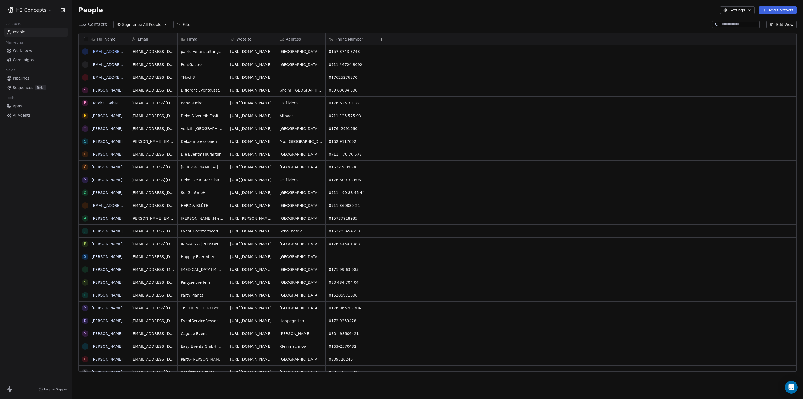
click at [102, 52] on link "[EMAIL_ADDRESS][DOMAIN_NAME]" at bounding box center [124, 51] width 65 height 4
click at [43, 10] on html "H2 Concepts Contacts People Marketing Workflows Campaigns Sales Pipelines Seque…" at bounding box center [401, 199] width 803 height 399
click at [395, 29] on html "H2 Concepts Contacts People Marketing Workflows Campaigns Sales Pipelines Seque…" at bounding box center [401, 199] width 803 height 399
click at [383, 40] on icon at bounding box center [382, 39] width 4 height 4
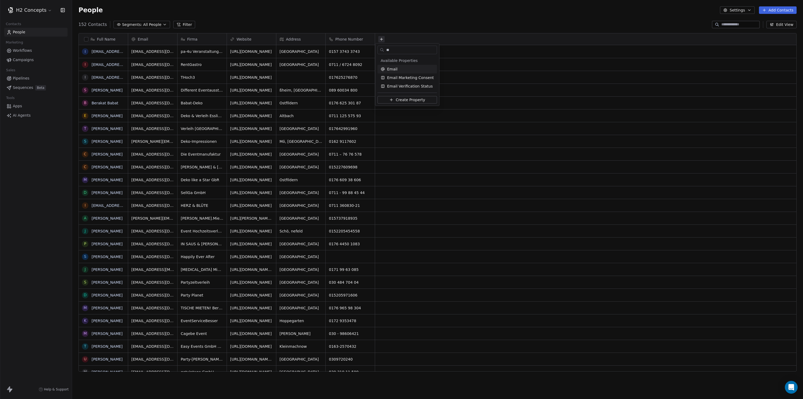
type input "*"
type input "*****"
click at [398, 68] on div "Email" at bounding box center [407, 69] width 53 height 5
click at [382, 51] on div "grid" at bounding box center [586, 51] width 422 height 13
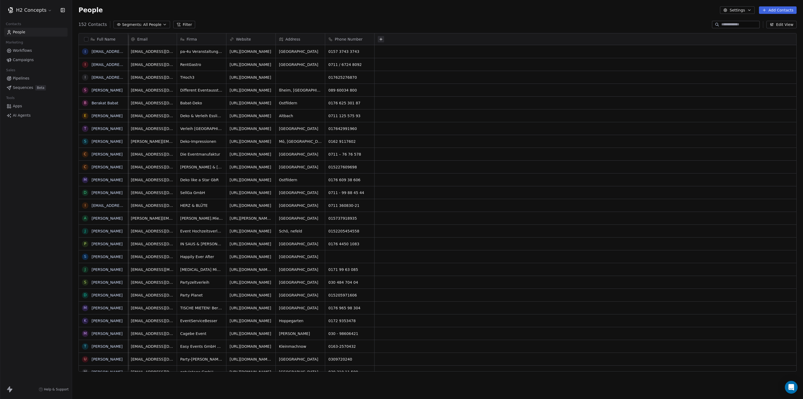
click at [378, 42] on button at bounding box center [381, 39] width 6 height 6
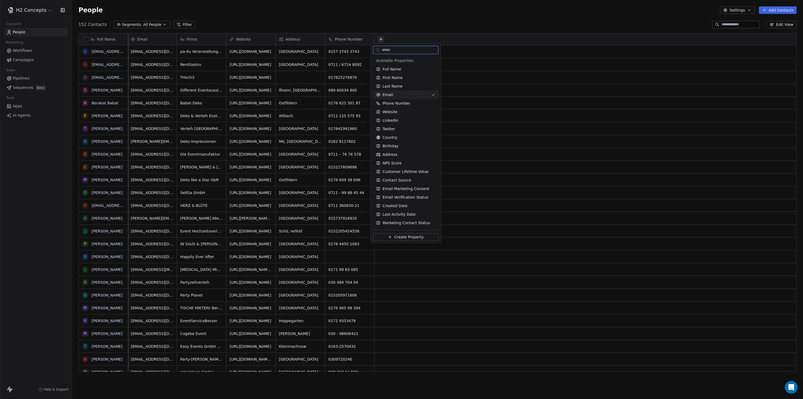
click at [384, 94] on span "Email" at bounding box center [388, 94] width 10 height 5
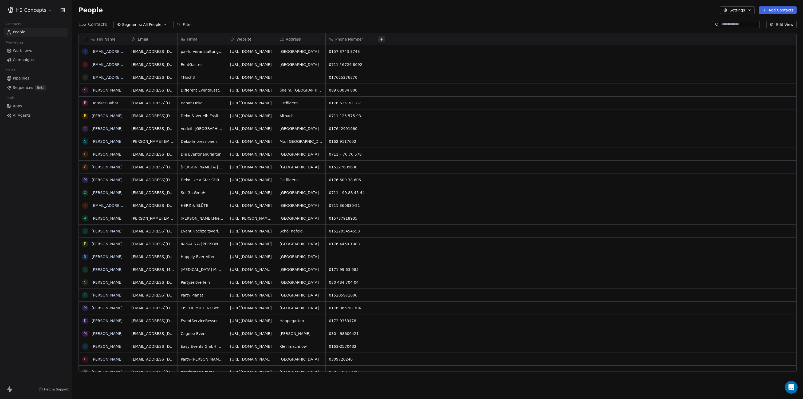
click at [378, 40] on button at bounding box center [381, 39] width 6 height 6
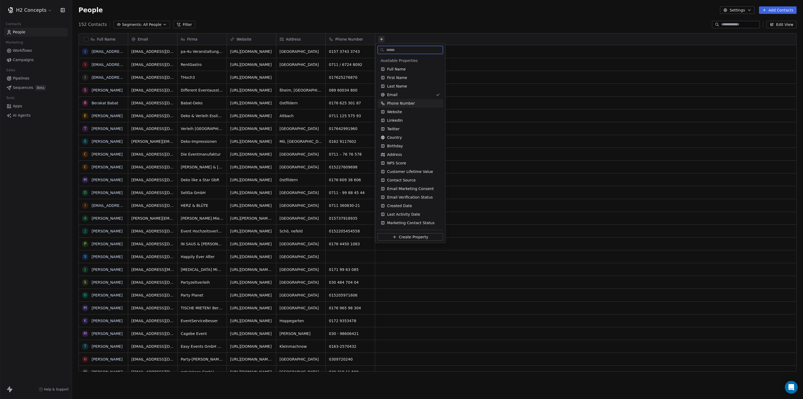
click at [399, 102] on span "Phone Number" at bounding box center [401, 103] width 28 height 5
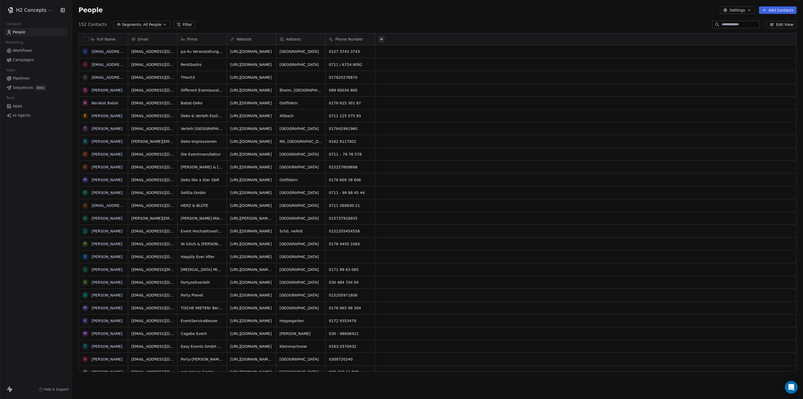
click at [383, 40] on icon at bounding box center [382, 39] width 4 height 4
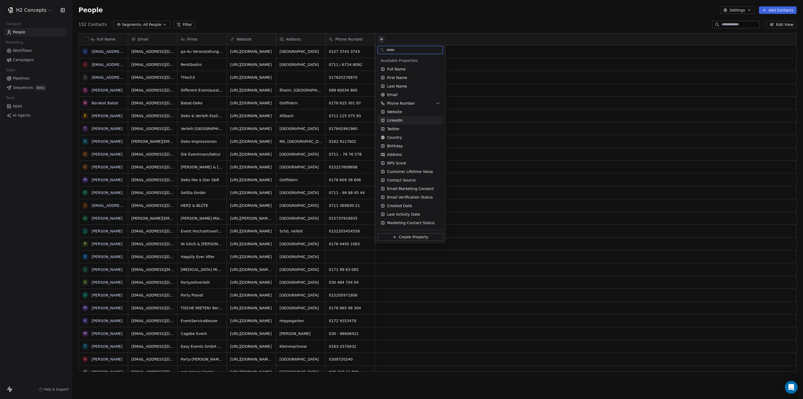
click at [398, 121] on span "LinkedIn" at bounding box center [395, 120] width 16 height 5
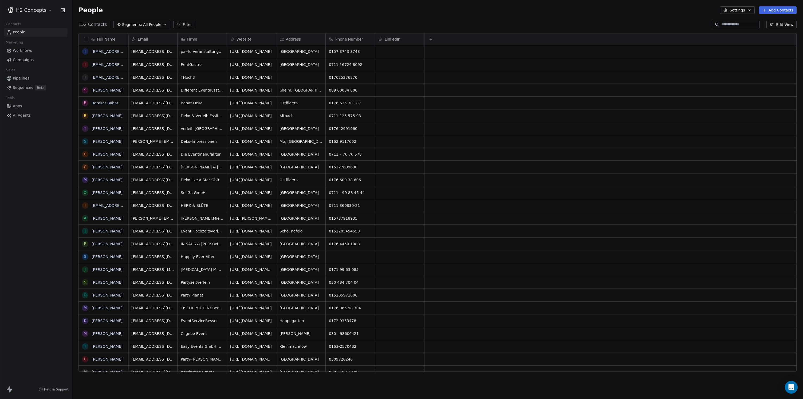
scroll to position [0, 5]
click at [396, 37] on div "LinkedIn" at bounding box center [399, 39] width 42 height 5
click at [392, 58] on div "Hide" at bounding box center [381, 59] width 21 height 9
click at [381, 39] on div at bounding box center [586, 38] width 422 height 11
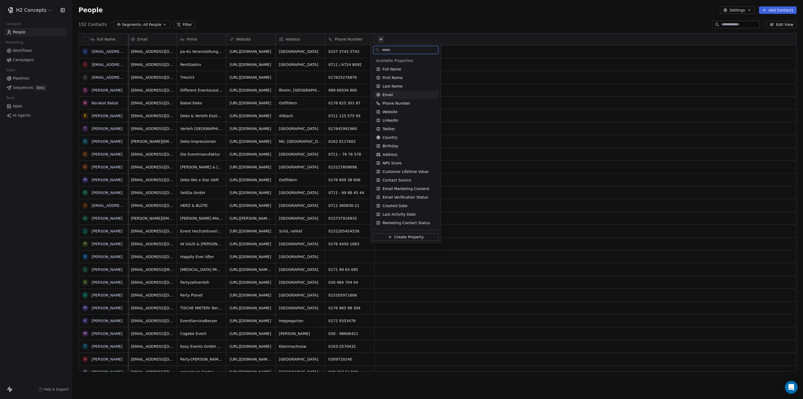
click at [396, 95] on div "Email" at bounding box center [405, 94] width 59 height 5
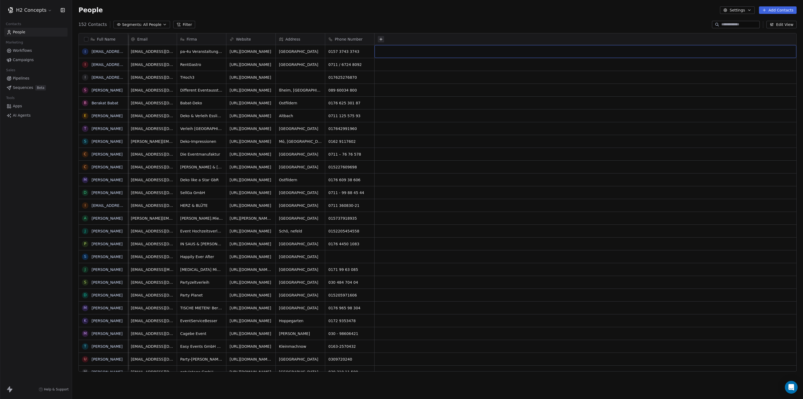
drag, startPoint x: 381, startPoint y: 51, endPoint x: 463, endPoint y: 53, distance: 82.6
click at [463, 53] on div "grid" at bounding box center [586, 51] width 422 height 13
click at [464, 53] on div "grid" at bounding box center [586, 51] width 422 height 13
click at [684, 25] on html "H2 Concepts Contacts People Marketing Workflows Campaigns Sales Pipelines Seque…" at bounding box center [401, 199] width 803 height 399
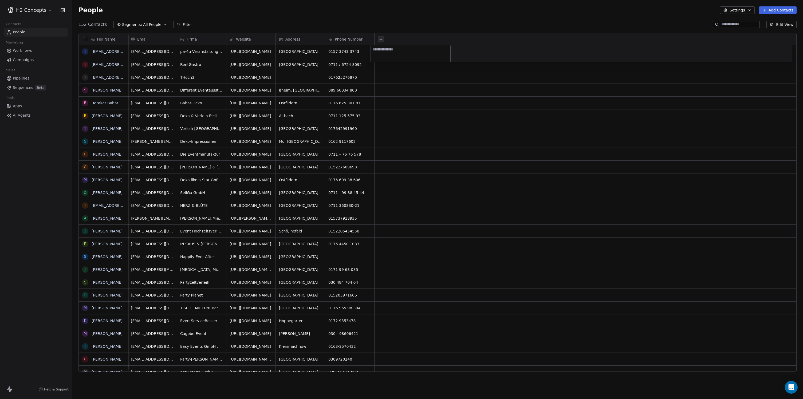
click at [684, 11] on html "H2 Concepts Contacts People Marketing Workflows Campaigns Sales Pipelines Seque…" at bounding box center [401, 199] width 803 height 399
click at [684, 10] on icon "button" at bounding box center [750, 10] width 4 height 4
click at [684, 17] on html "H2 Concepts Contacts People Marketing Workflows Campaigns Sales Pipelines Seque…" at bounding box center [401, 199] width 803 height 399
click at [684, 26] on button "Edit View" at bounding box center [782, 24] width 30 height 7
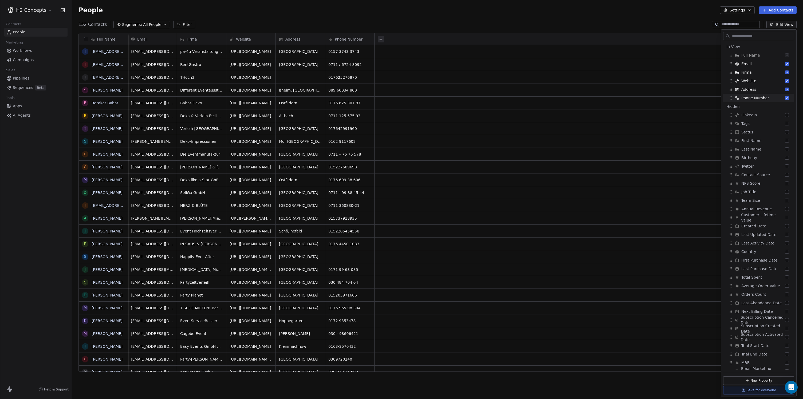
click at [489, 29] on div "152 Contacts Segments: All People Filter Edit View" at bounding box center [437, 24] width 731 height 9
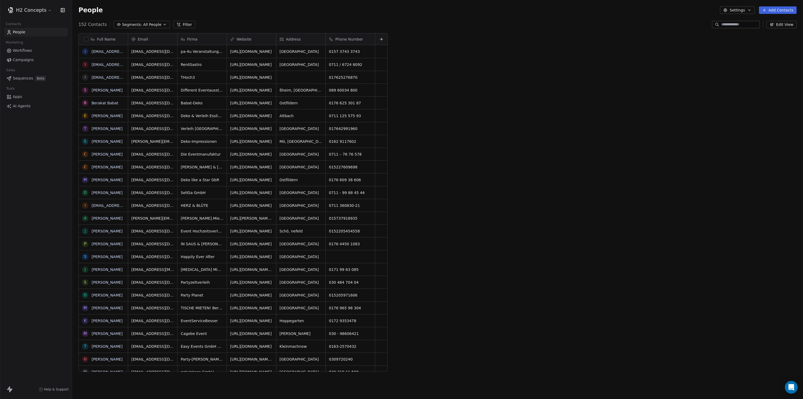
scroll to position [347, 727]
click at [383, 40] on icon at bounding box center [382, 39] width 4 height 4
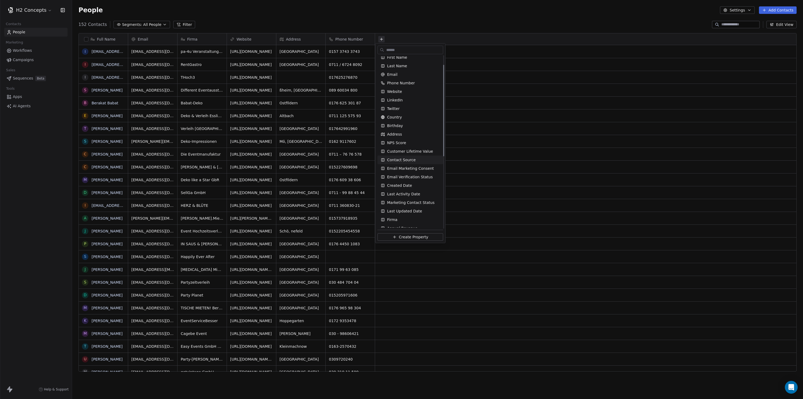
scroll to position [24, 0]
click at [413, 165] on span "Email Marketing Consent" at bounding box center [410, 164] width 47 height 5
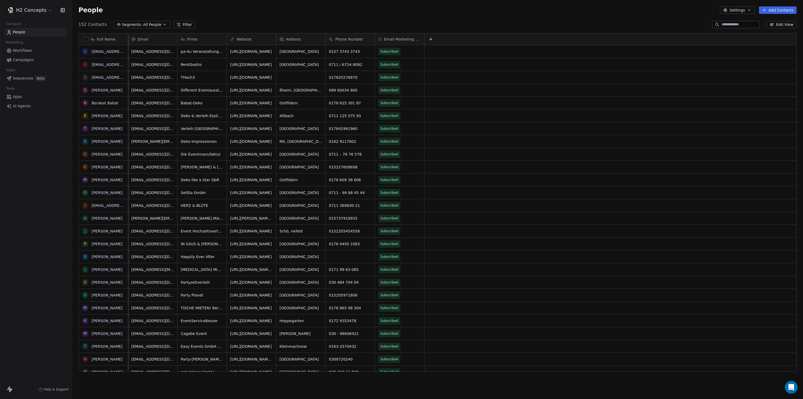
scroll to position [0, 5]
click at [396, 38] on span "Email Marketing Consent" at bounding box center [402, 39] width 37 height 5
click at [386, 50] on span "Hide" at bounding box center [385, 50] width 9 height 5
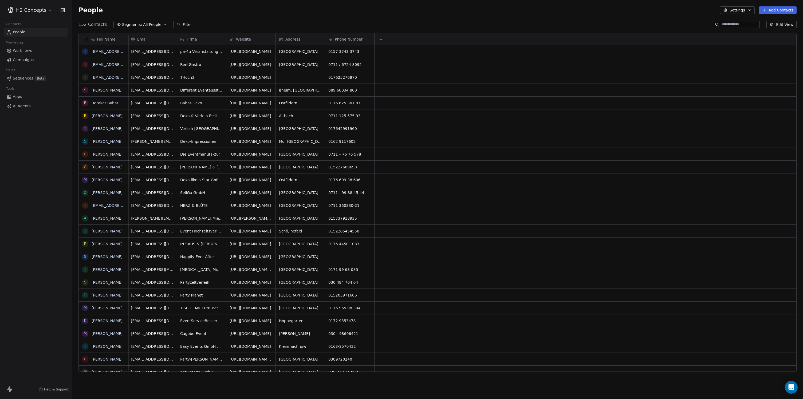
click at [381, 40] on div at bounding box center [586, 38] width 422 height 11
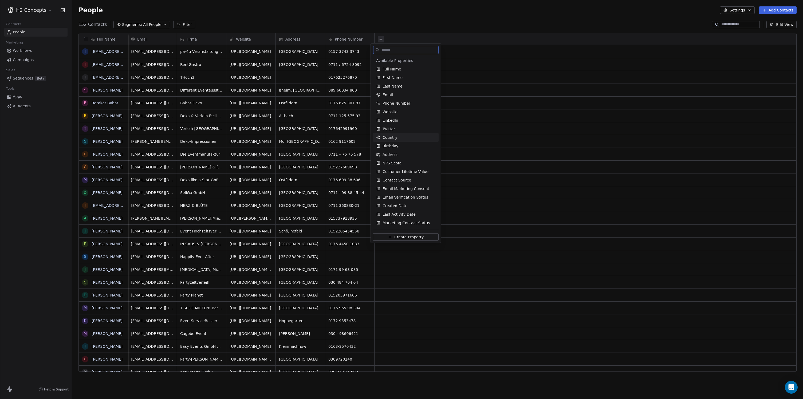
click at [394, 136] on span "Country" at bounding box center [390, 137] width 15 height 5
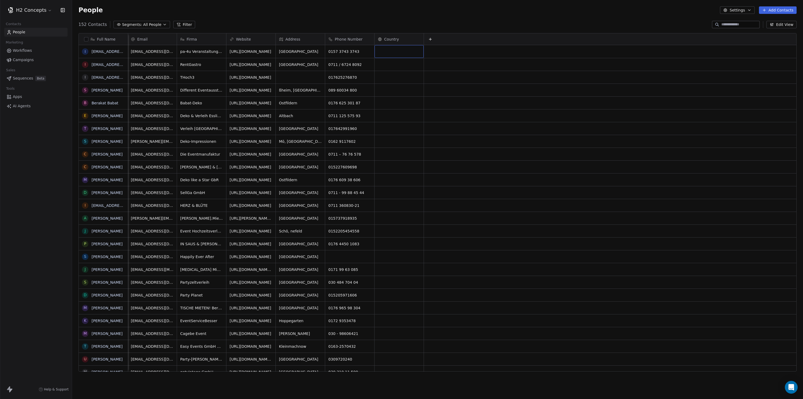
click at [400, 53] on div "grid" at bounding box center [399, 51] width 49 height 13
click at [397, 53] on div "grid" at bounding box center [399, 51] width 49 height 13
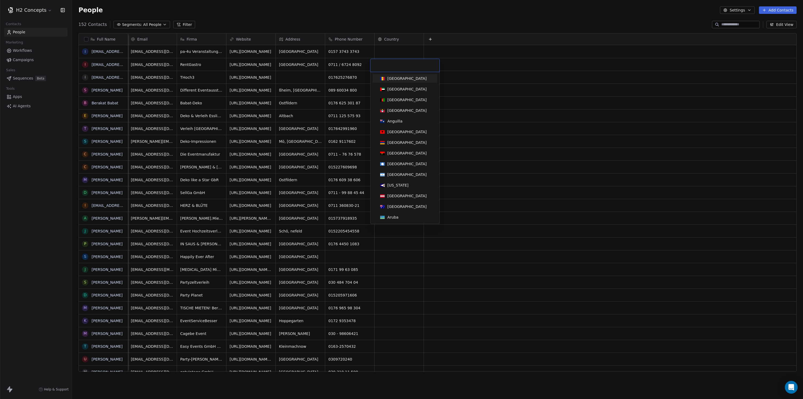
type input "*"
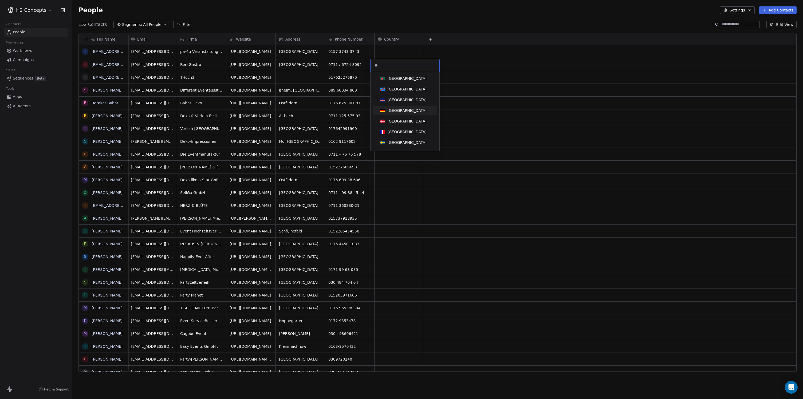
type input "**"
click at [399, 110] on div "[GEOGRAPHIC_DATA]" at bounding box center [407, 110] width 39 height 5
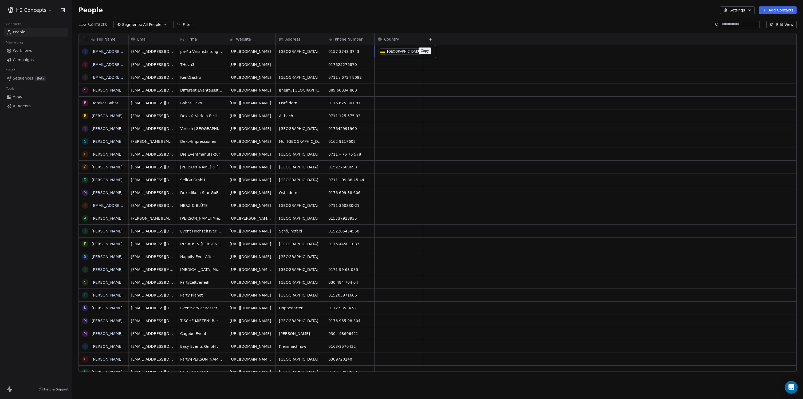
click at [429, 51] on icon "grid" at bounding box center [430, 51] width 2 height 2
click at [411, 65] on div "grid" at bounding box center [399, 64] width 49 height 13
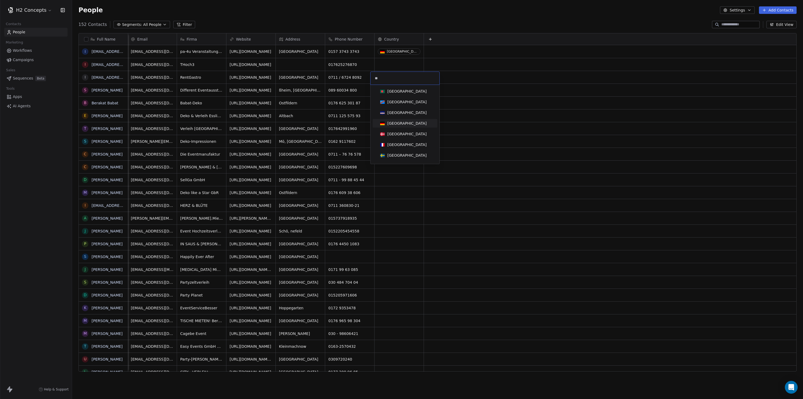
type input "**"
click at [399, 124] on div "[GEOGRAPHIC_DATA]" at bounding box center [407, 123] width 39 height 5
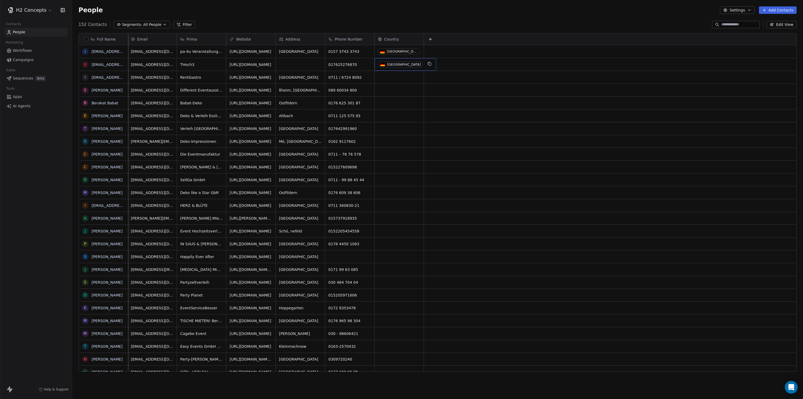
click at [390, 65] on div "[GEOGRAPHIC_DATA]" at bounding box center [404, 65] width 34 height 4
drag, startPoint x: 397, startPoint y: 64, endPoint x: 379, endPoint y: 65, distance: 17.9
click at [379, 65] on span "[GEOGRAPHIC_DATA]" at bounding box center [400, 64] width 45 height 6
click at [389, 64] on div "[GEOGRAPHIC_DATA]" at bounding box center [404, 65] width 34 height 4
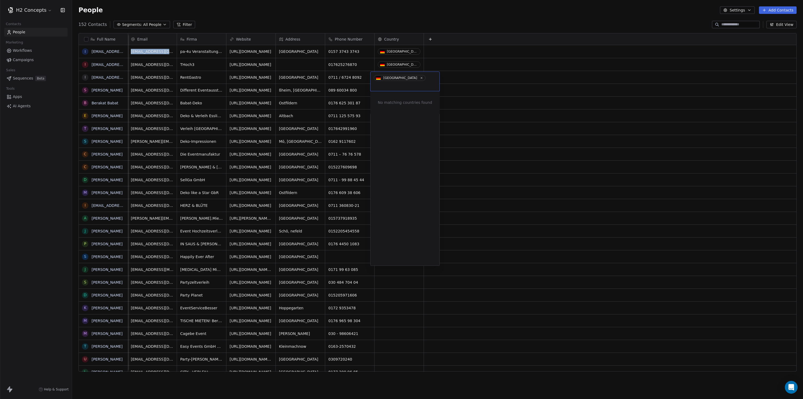
click at [389, 64] on html "H2 Concepts Contacts People Marketing Workflows Campaigns Sales Sequences Beta …" at bounding box center [401, 199] width 803 height 399
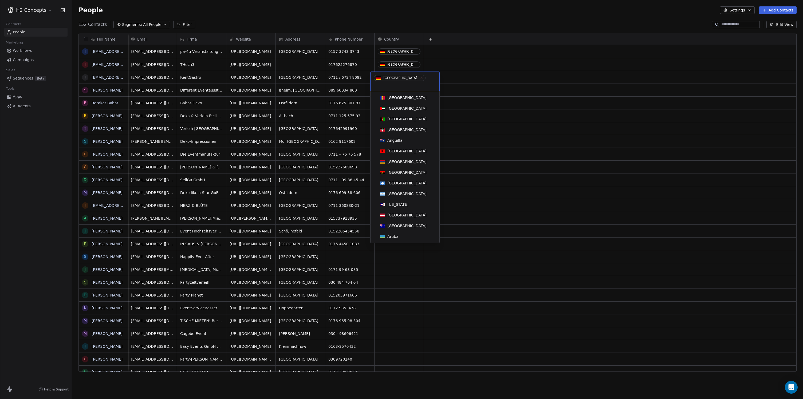
click at [421, 78] on icon at bounding box center [422, 78] width 2 height 2
click at [391, 50] on html "H2 Concepts Contacts People Marketing Workflows Campaigns Sales Sequences Beta …" at bounding box center [401, 199] width 803 height 399
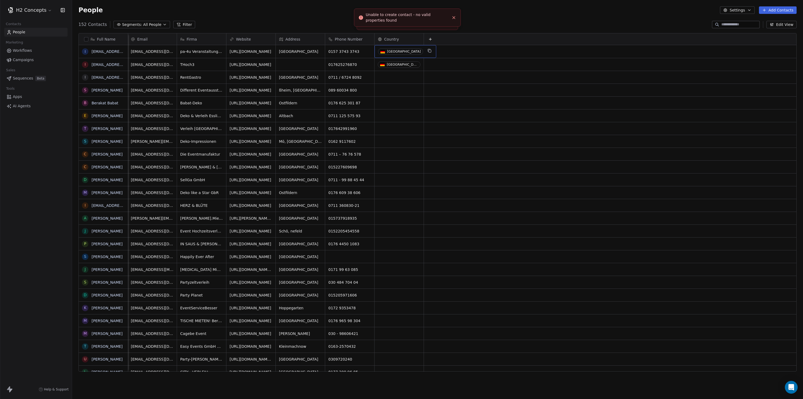
click at [389, 52] on div "[GEOGRAPHIC_DATA]" at bounding box center [404, 52] width 34 height 4
click at [392, 52] on div "[GEOGRAPHIC_DATA]" at bounding box center [404, 52] width 34 height 4
click at [396, 52] on div "[GEOGRAPHIC_DATA]" at bounding box center [404, 52] width 34 height 4
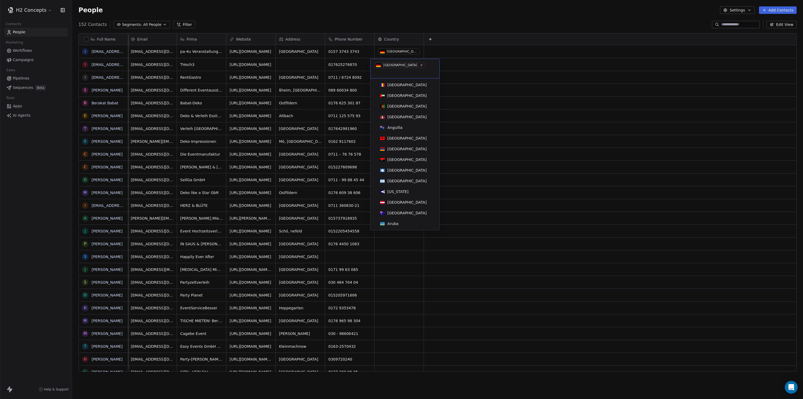
click at [420, 66] on icon at bounding box center [421, 64] width 3 height 3
click at [404, 47] on html "H2 Concepts Contacts People Marketing Workflows Campaigns Sales Pipelines Seque…" at bounding box center [401, 199] width 803 height 399
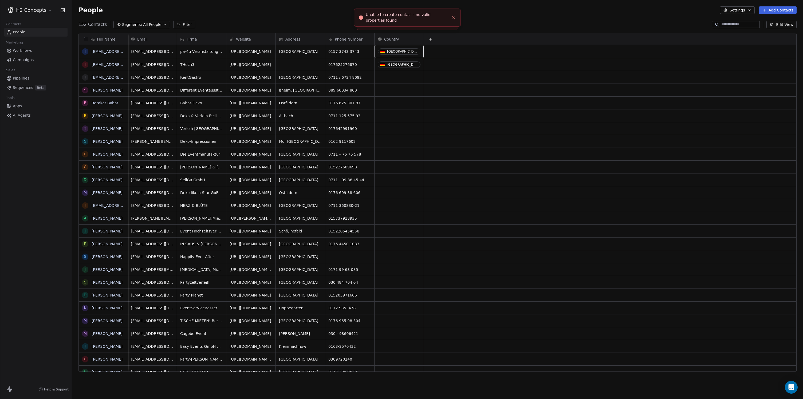
click at [395, 41] on div "Country" at bounding box center [399, 39] width 42 height 5
click at [392, 57] on div "Hide" at bounding box center [381, 59] width 21 height 9
click at [380, 39] on icon at bounding box center [381, 39] width 2 height 0
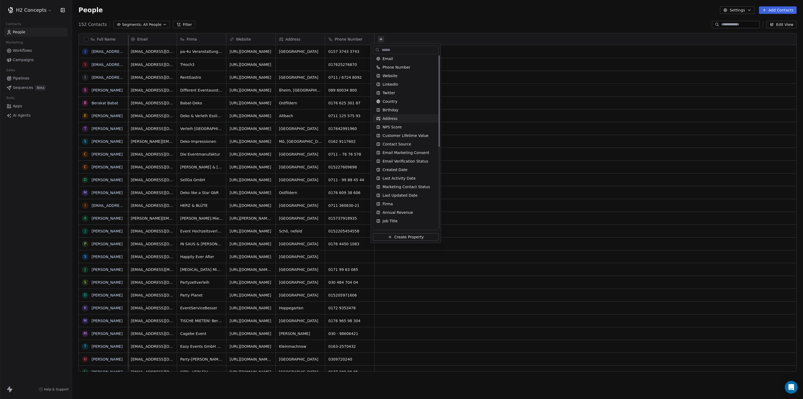
scroll to position [0, 0]
click at [388, 94] on span "Email" at bounding box center [388, 94] width 10 height 5
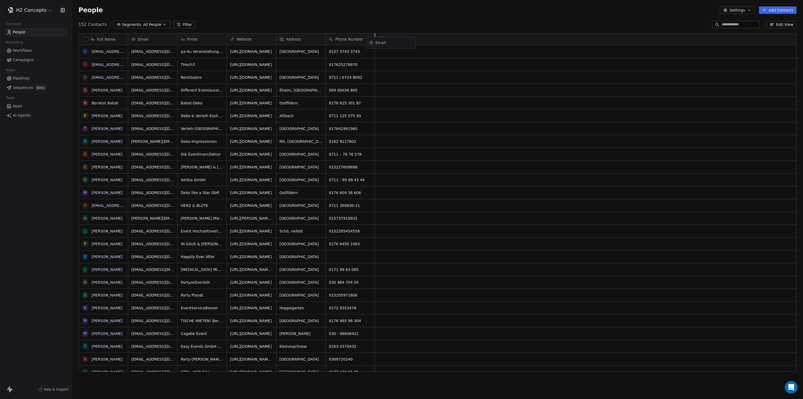
drag, startPoint x: 140, startPoint y: 39, endPoint x: 378, endPoint y: 42, distance: 238.8
click at [378, 42] on div "Full Name i info@pa-4u.de i info@thoch3.com i info@rentgastro.de S Stanimir Kec…" at bounding box center [438, 202] width 718 height 339
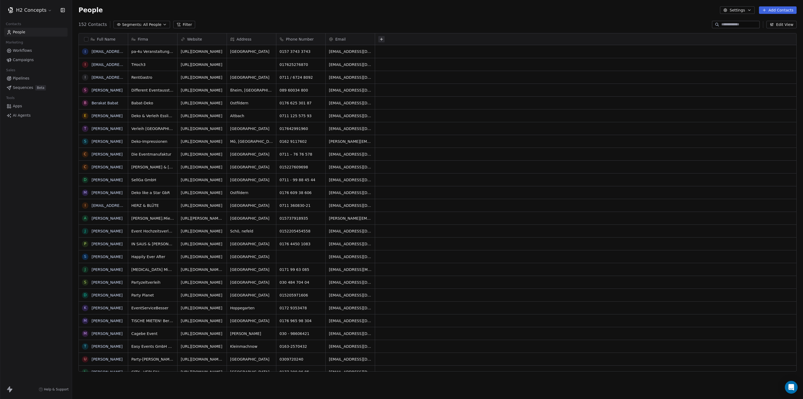
click at [295, 38] on span "Phone Number" at bounding box center [300, 39] width 28 height 5
click at [299, 38] on html "H2 Concepts Contacts People Marketing Workflows Campaigns Sales Pipelines Seque…" at bounding box center [401, 199] width 803 height 399
click at [299, 38] on span "Phone Number" at bounding box center [300, 39] width 28 height 5
click at [297, 49] on span "Edit property" at bounding box center [298, 50] width 25 height 5
click at [414, 50] on html "H2 Concepts Contacts People Marketing Workflows Campaigns Sales Pipelines Seque…" at bounding box center [401, 199] width 803 height 399
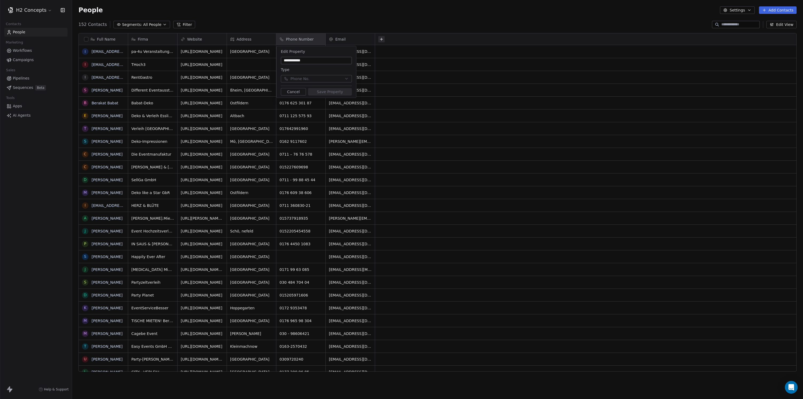
click at [300, 59] on input "**********" at bounding box center [316, 60] width 69 height 5
type input "**********"
click at [339, 95] on button "Save Property" at bounding box center [330, 91] width 44 height 7
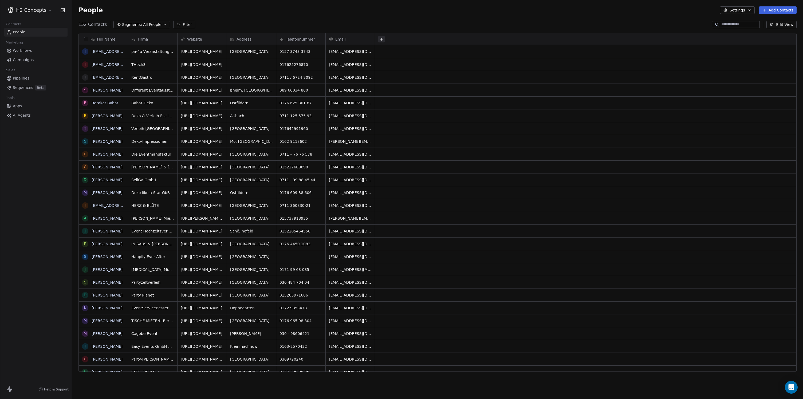
click at [245, 38] on span "Address" at bounding box center [244, 39] width 15 height 5
click at [245, 38] on html "H2 Concepts Contacts People Marketing Workflows Campaigns Sales Pipelines Seque…" at bounding box center [401, 199] width 803 height 399
click at [250, 39] on span "Address" at bounding box center [244, 39] width 15 height 5
click at [250, 39] on html "H2 Concepts Contacts People Marketing Workflows Campaigns Sales Pipelines Seque…" at bounding box center [401, 199] width 803 height 399
click at [245, 40] on span "Address" at bounding box center [244, 39] width 15 height 5
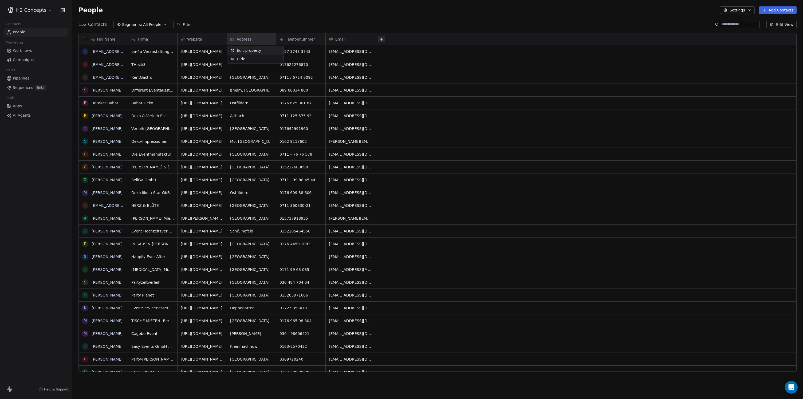
click at [245, 51] on span "Edit property" at bounding box center [249, 50] width 25 height 5
type input "*****"
click at [297, 105] on button "Suggestions" at bounding box center [297, 105] width 4 height 4
click at [298, 121] on button "Suggestions" at bounding box center [297, 122] width 4 height 4
click at [298, 129] on button "Suggestions" at bounding box center [297, 130] width 4 height 4
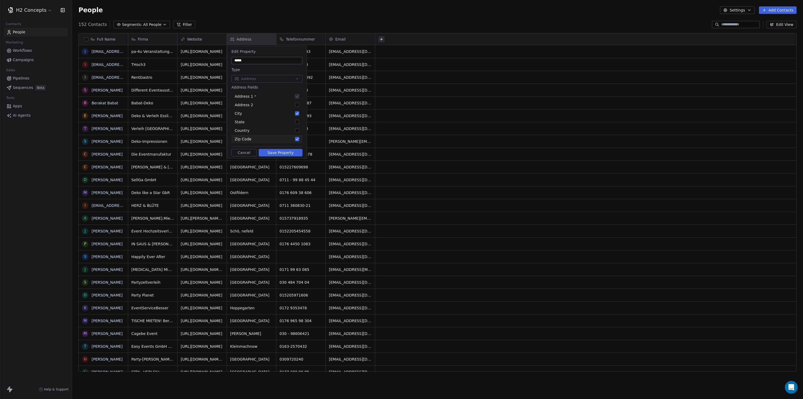
click at [299, 139] on button "Suggestions" at bounding box center [297, 139] width 4 height 4
click at [286, 153] on button "Save Property" at bounding box center [281, 152] width 44 height 7
click at [196, 39] on span "Website" at bounding box center [194, 39] width 15 height 5
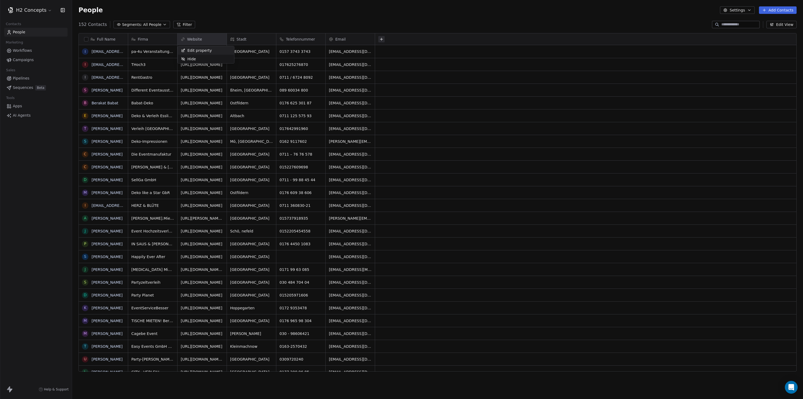
click at [196, 50] on span "Edit property" at bounding box center [200, 50] width 25 height 5
type input "********"
click at [225, 91] on button "Save Property" at bounding box center [231, 91] width 44 height 7
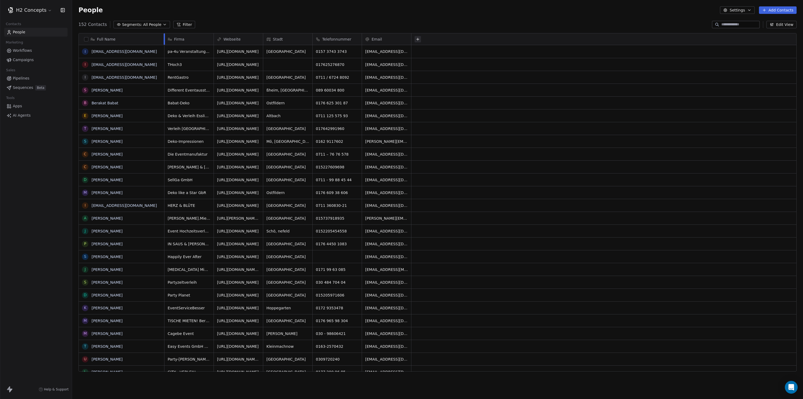
drag, startPoint x: 128, startPoint y: 40, endPoint x: 164, endPoint y: 41, distance: 36.3
click at [164, 41] on div at bounding box center [164, 38] width 1 height 11
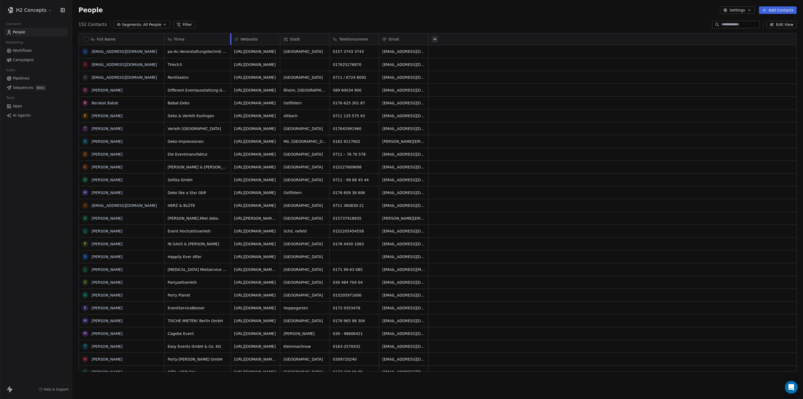
drag, startPoint x: 213, startPoint y: 41, endPoint x: 238, endPoint y: 41, distance: 24.9
click at [232, 41] on div at bounding box center [230, 38] width 1 height 11
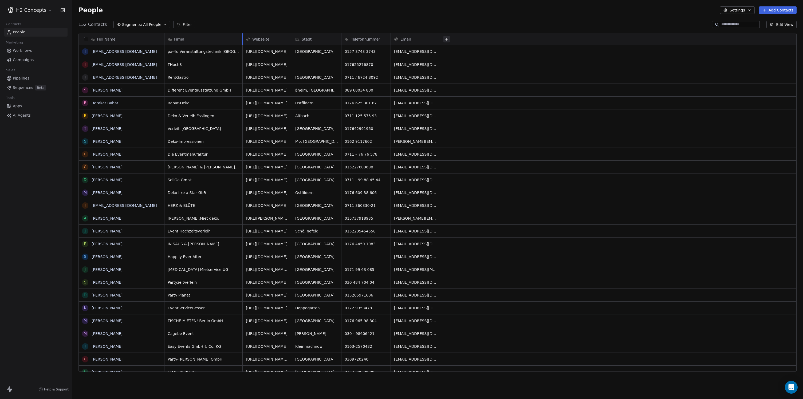
drag, startPoint x: 236, startPoint y: 40, endPoint x: 242, endPoint y: 40, distance: 6.4
click at [242, 40] on div at bounding box center [242, 38] width 1 height 11
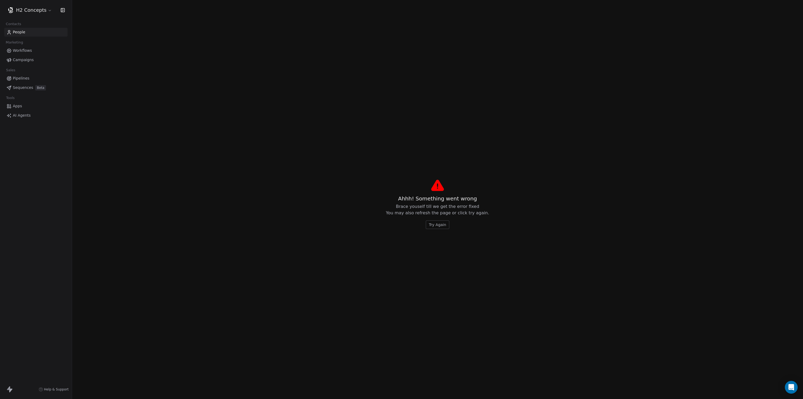
drag, startPoint x: 292, startPoint y: 38, endPoint x: 347, endPoint y: 38, distance: 55.3
click at [440, 226] on span "Try Again" at bounding box center [437, 224] width 17 height 5
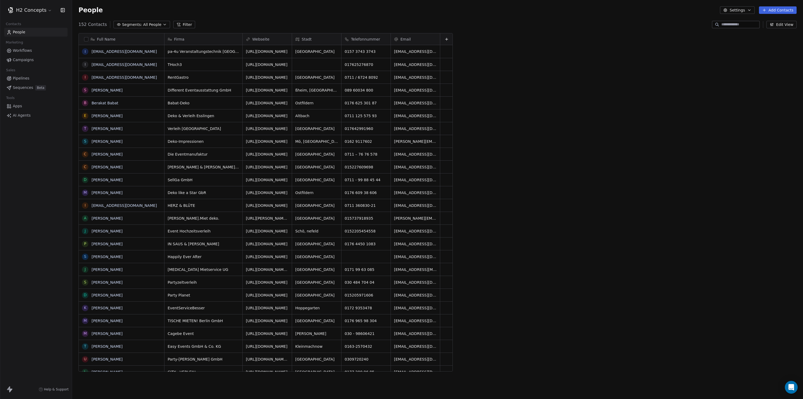
scroll to position [347, 727]
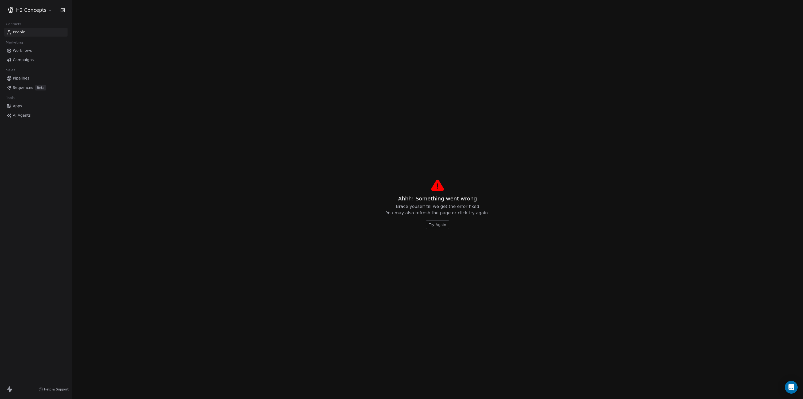
drag, startPoint x: 291, startPoint y: 40, endPoint x: 337, endPoint y: 39, distance: 46.0
click at [441, 225] on span "Try Again" at bounding box center [437, 224] width 17 height 5
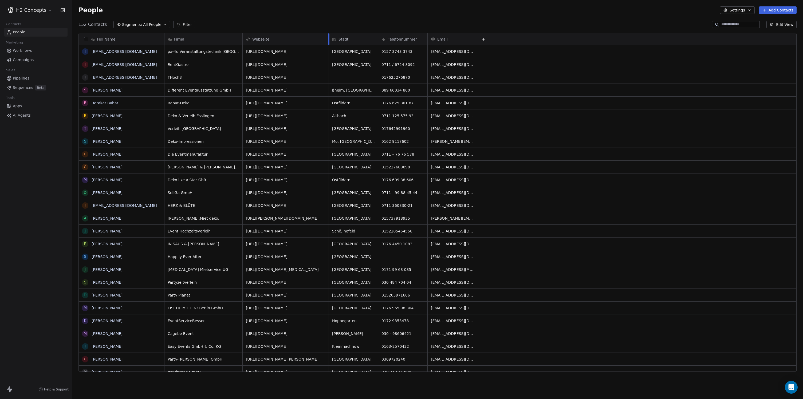
drag, startPoint x: 292, startPoint y: 38, endPoint x: 331, endPoint y: 39, distance: 39.0
click at [330, 38] on div at bounding box center [328, 38] width 1 height 11
drag, startPoint x: 379, startPoint y: 41, endPoint x: 392, endPoint y: 40, distance: 13.4
click at [384, 40] on div at bounding box center [382, 38] width 1 height 11
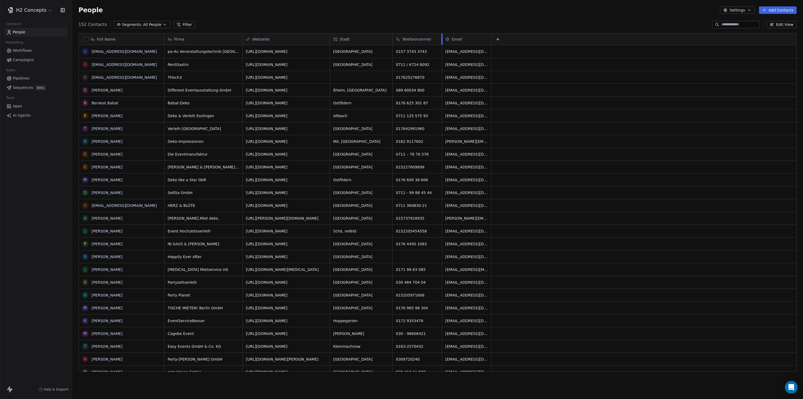
drag, startPoint x: 442, startPoint y: 37, endPoint x: 467, endPoint y: 37, distance: 25.4
click at [443, 37] on div at bounding box center [442, 38] width 1 height 11
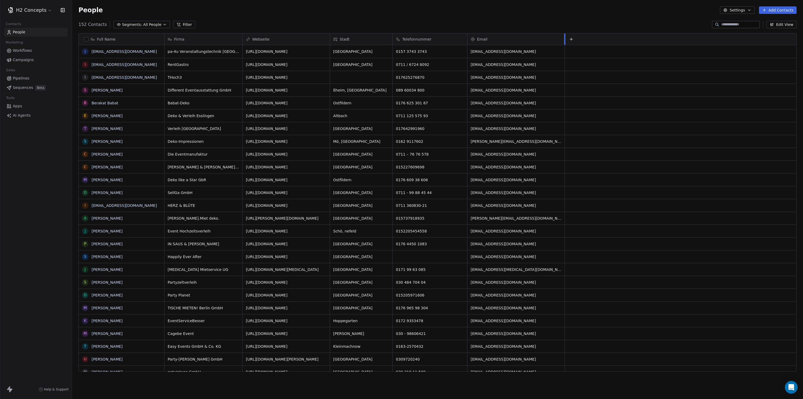
drag, startPoint x: 517, startPoint y: 40, endPoint x: 579, endPoint y: 39, distance: 61.4
click at [579, 39] on div "Firma Webseite Stadt Telefonnummer Email" at bounding box center [481, 39] width 633 height 12
click at [24, 88] on span "Sequences" at bounding box center [23, 88] width 20 height 6
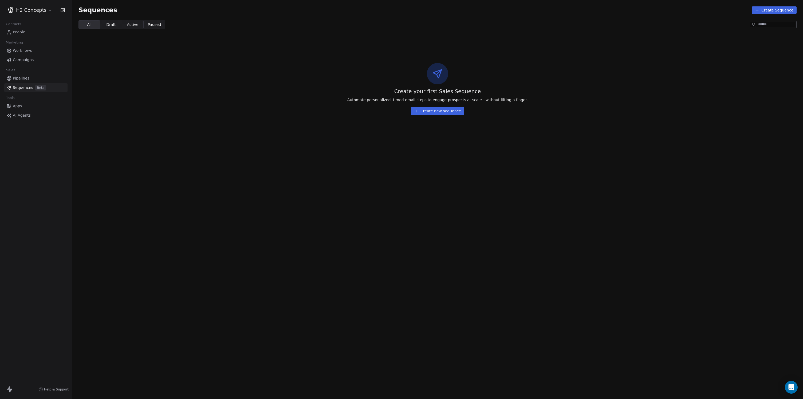
click at [22, 59] on span "Campaigns" at bounding box center [23, 60] width 21 height 6
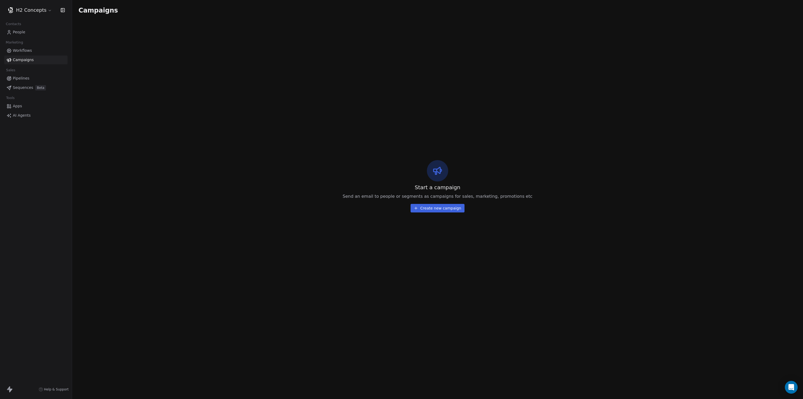
click at [440, 209] on button "Create new campaign" at bounding box center [438, 208] width 54 height 9
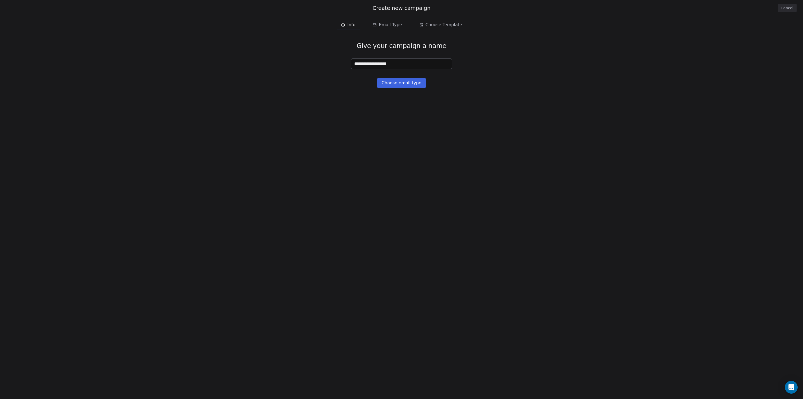
type input "**********"
click at [403, 85] on button "Choose email type" at bounding box center [401, 83] width 48 height 11
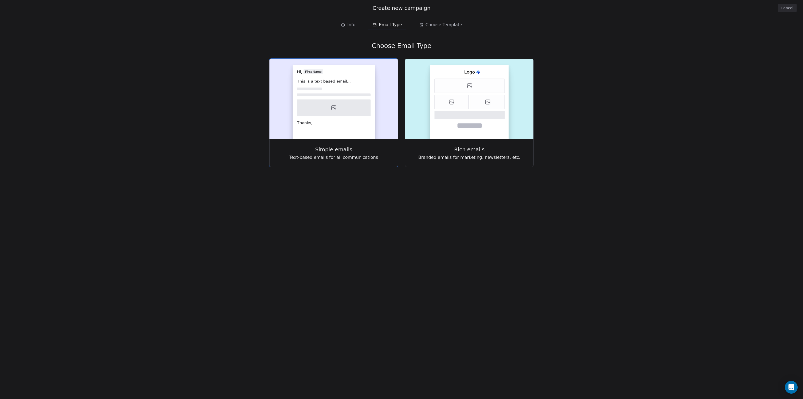
click at [341, 135] on rect at bounding box center [334, 102] width 82 height 75
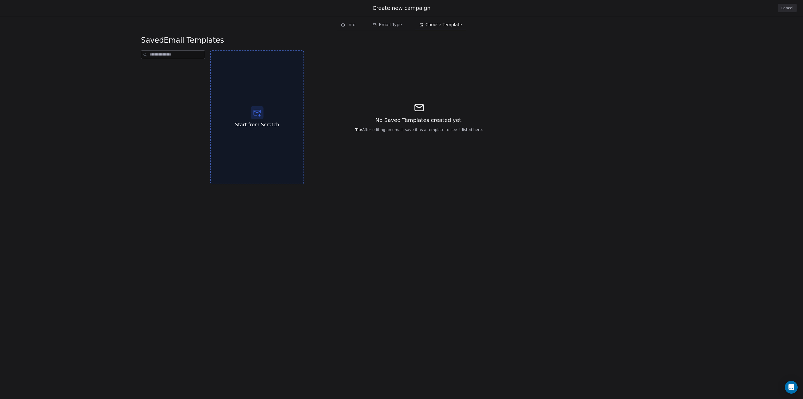
click at [265, 125] on span "Start from Scratch" at bounding box center [257, 124] width 44 height 7
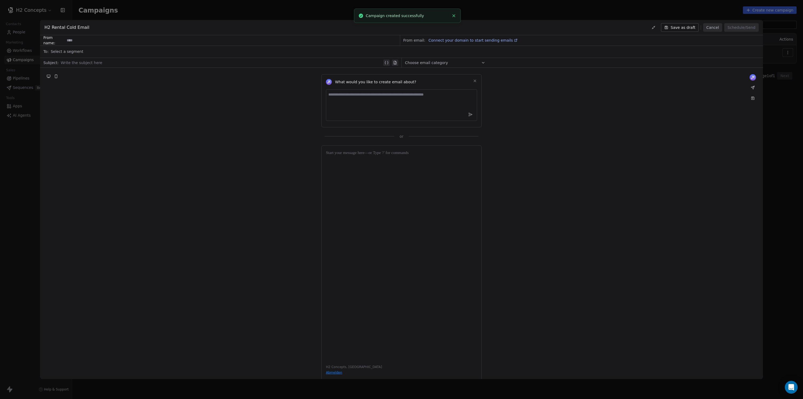
click at [88, 52] on div "Select a segment" at bounding box center [405, 52] width 709 height 12
click at [57, 100] on span "Segments" at bounding box center [58, 100] width 19 height 5
click at [64, 88] on div "No matching results found" at bounding box center [84, 82] width 80 height 23
click at [68, 84] on div "No matching results found" at bounding box center [84, 82] width 80 height 23
click at [162, 84] on div "What would you like to create email about? or" at bounding box center [401, 103] width 723 height 71
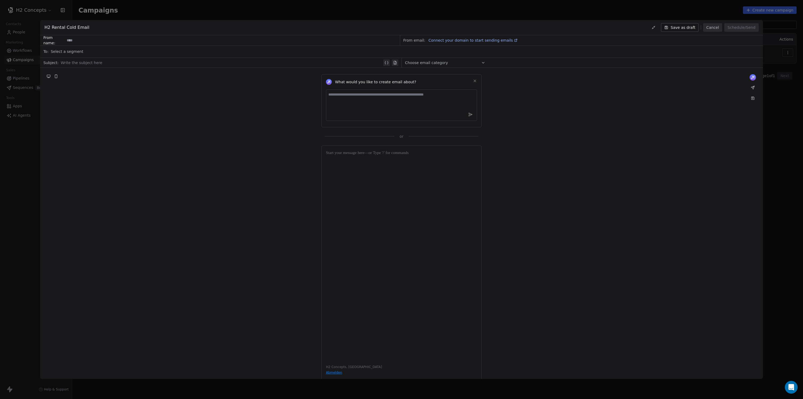
click at [17, 31] on div "H2 Rental Cold Email Save as draft Cancel Schedule/Send From name: From email: …" at bounding box center [401, 199] width 803 height 399
click at [713, 28] on button "Cancel" at bounding box center [713, 27] width 19 height 9
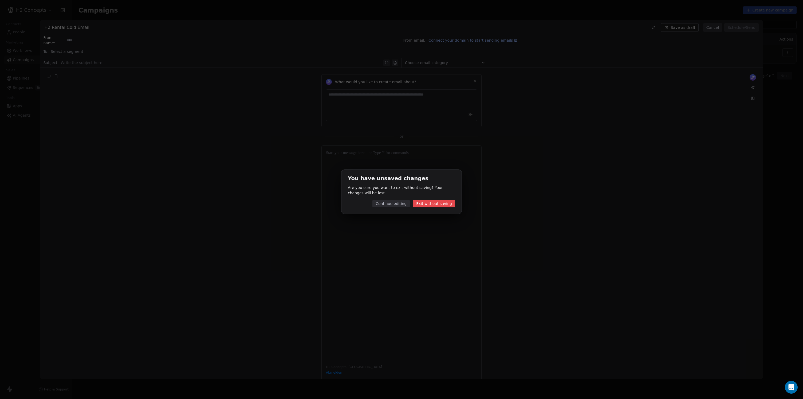
click at [435, 202] on button "Exit without saving" at bounding box center [434, 203] width 42 height 7
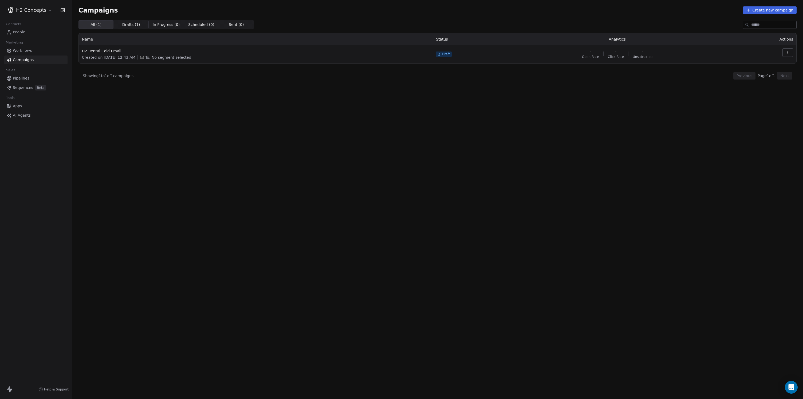
click at [17, 32] on span "People" at bounding box center [19, 32] width 13 height 6
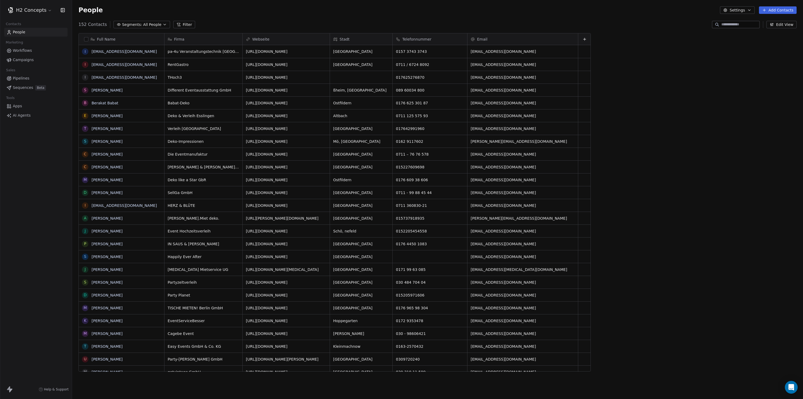
scroll to position [347, 727]
click at [85, 39] on button "button" at bounding box center [86, 39] width 4 height 4
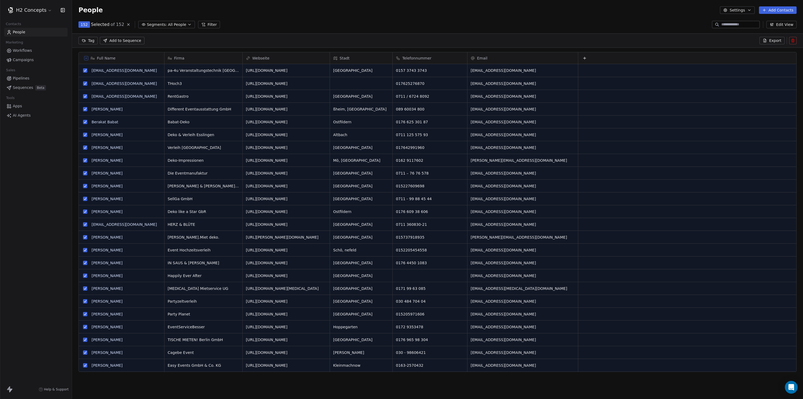
scroll to position [329, 727]
click at [126, 25] on icon at bounding box center [128, 24] width 4 height 4
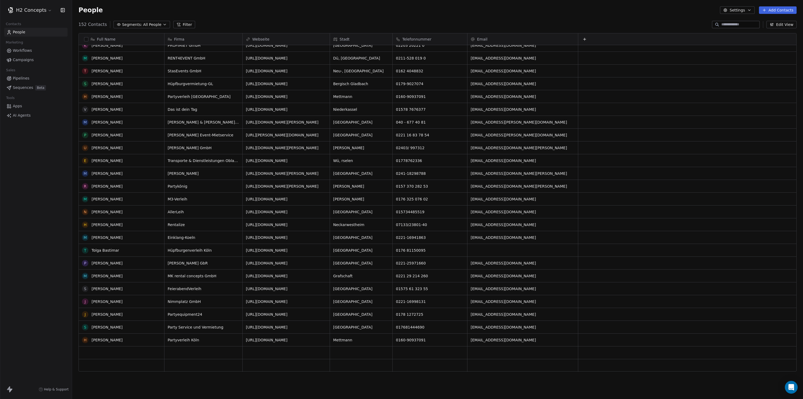
scroll to position [1456, 0]
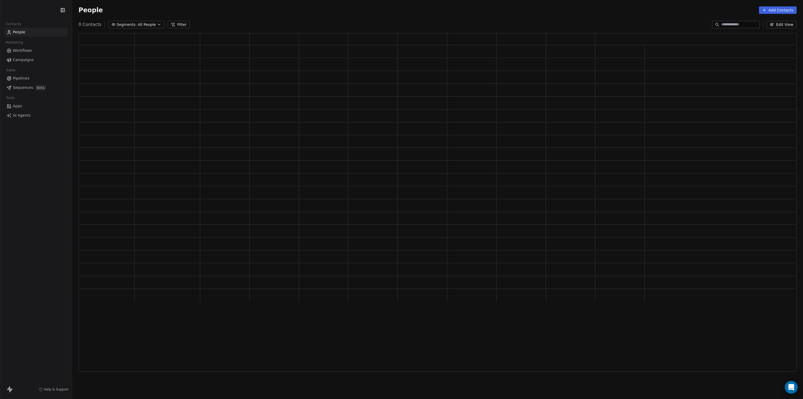
scroll to position [334, 714]
